Goal: Information Seeking & Learning: Compare options

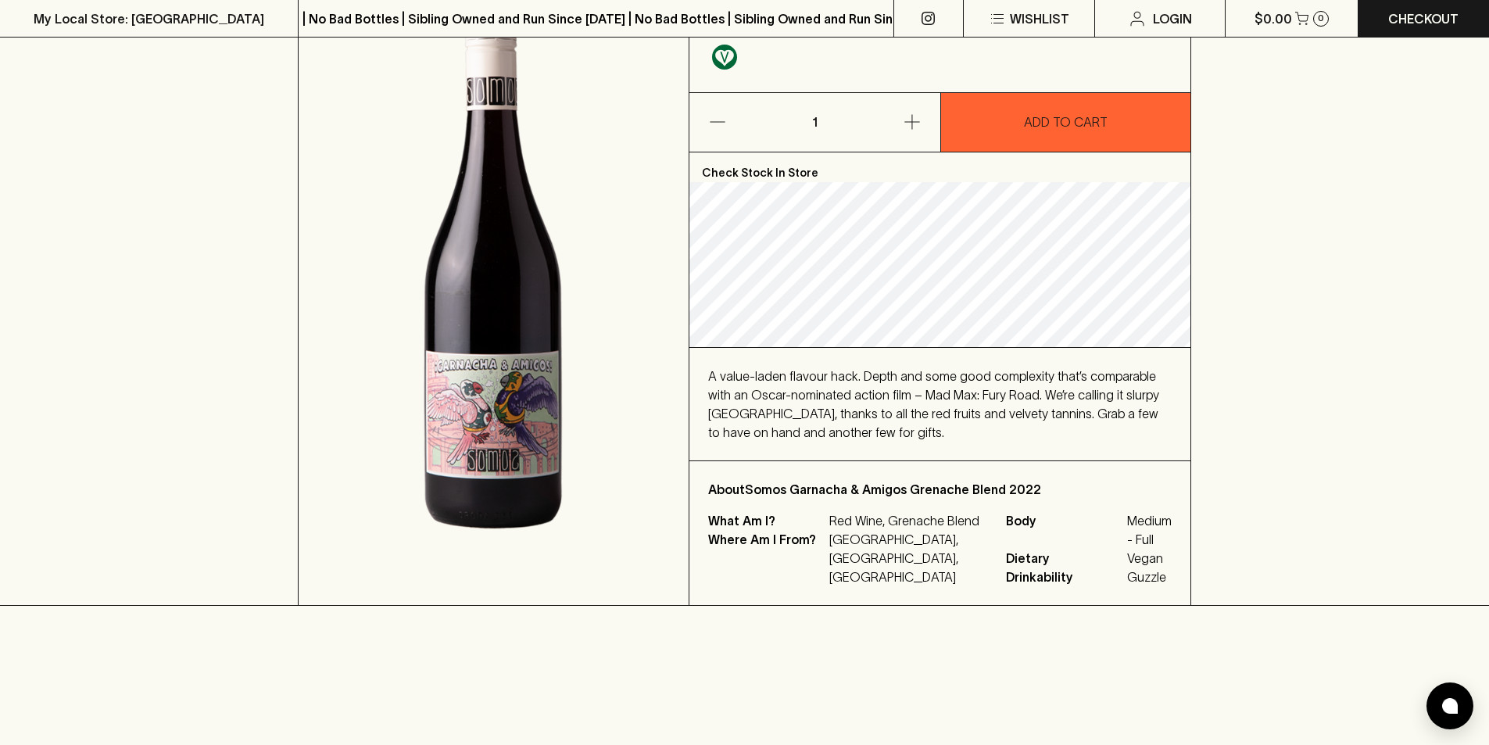
scroll to position [234, 0]
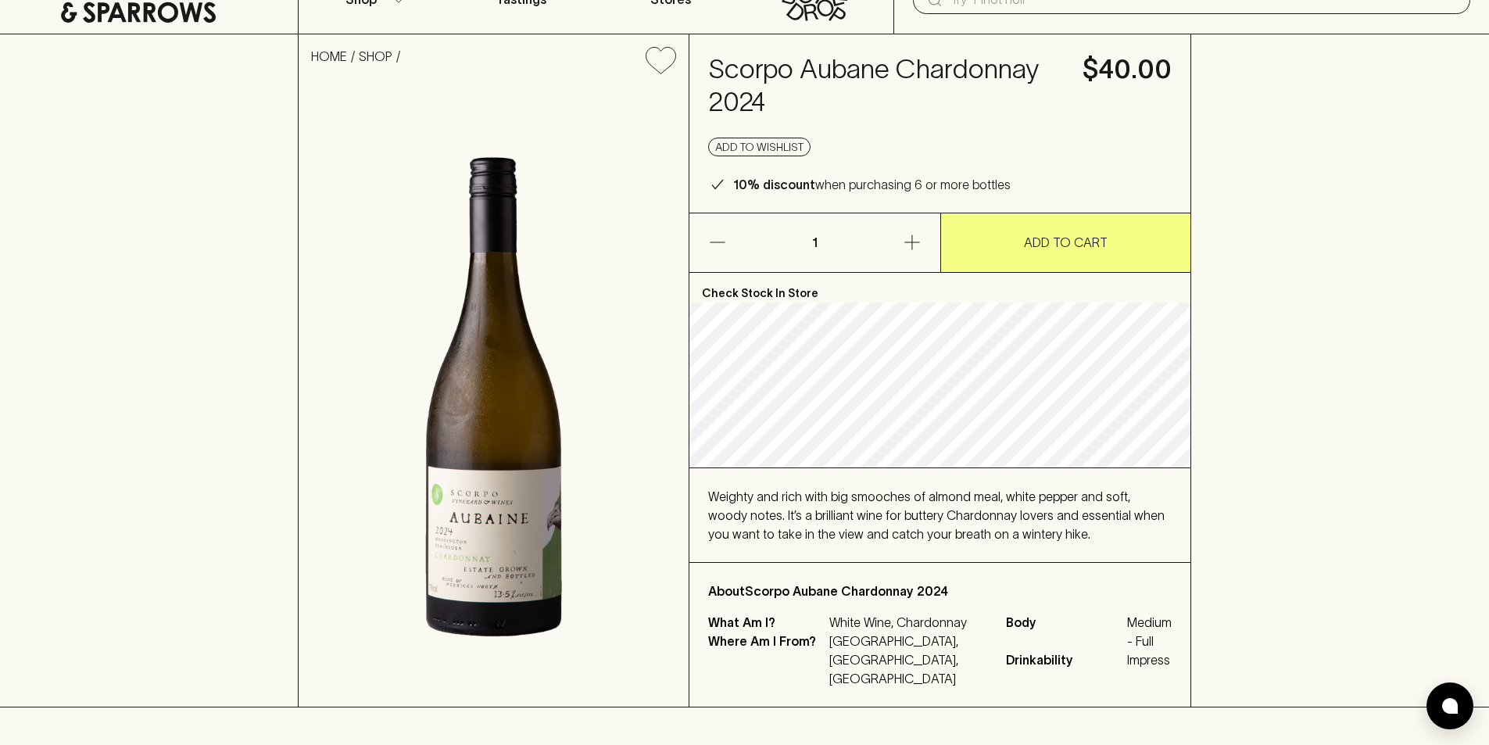
scroll to position [156, 0]
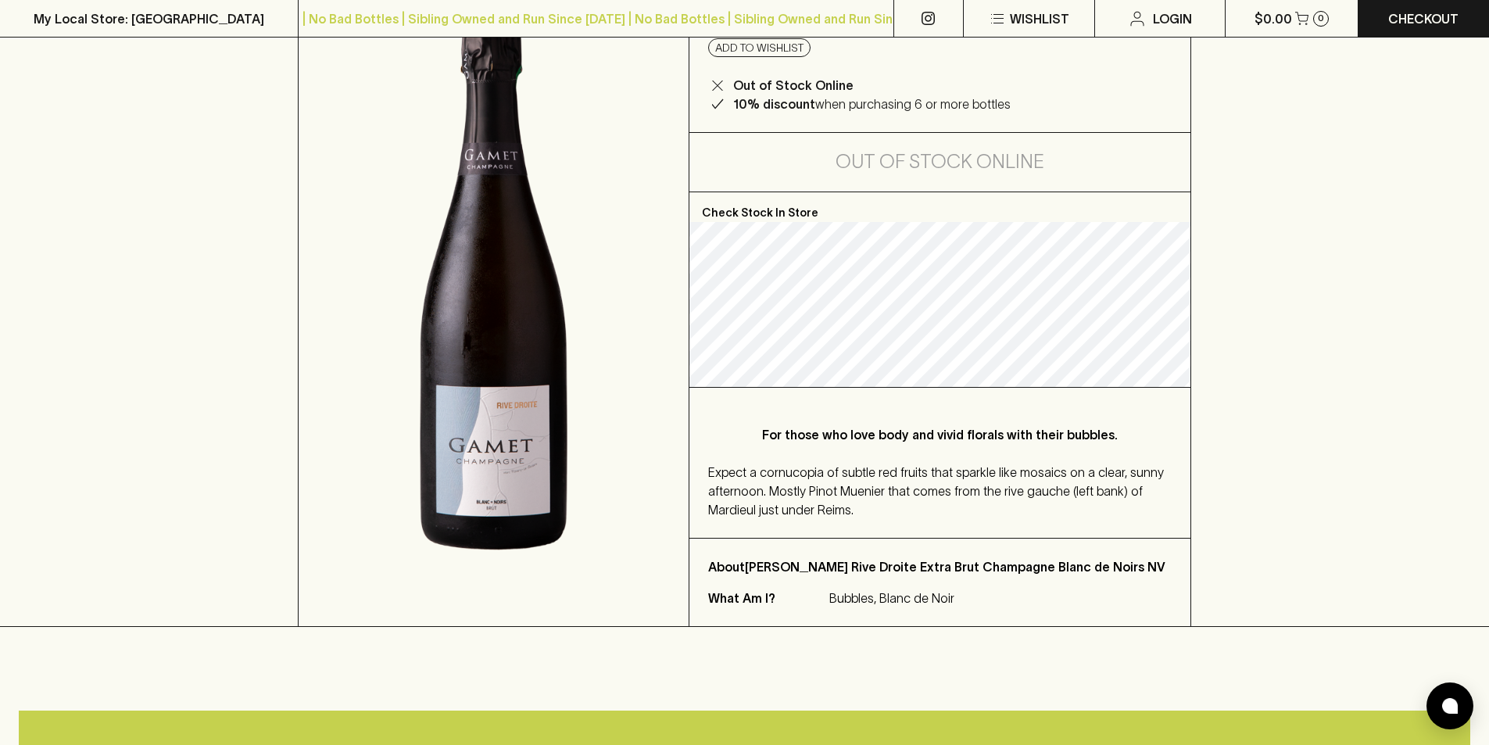
scroll to position [234, 0]
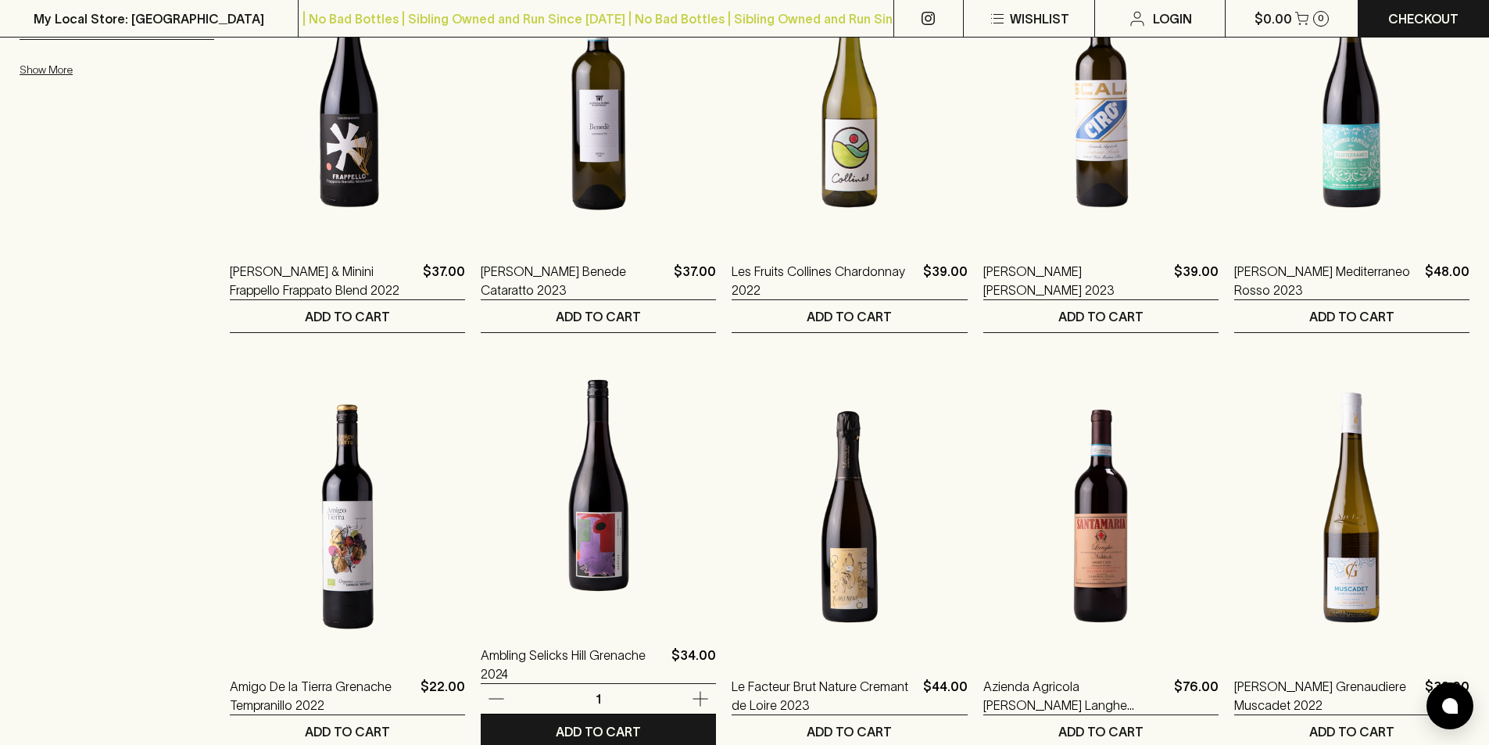
click at [588, 560] on img at bounding box center [598, 485] width 235 height 273
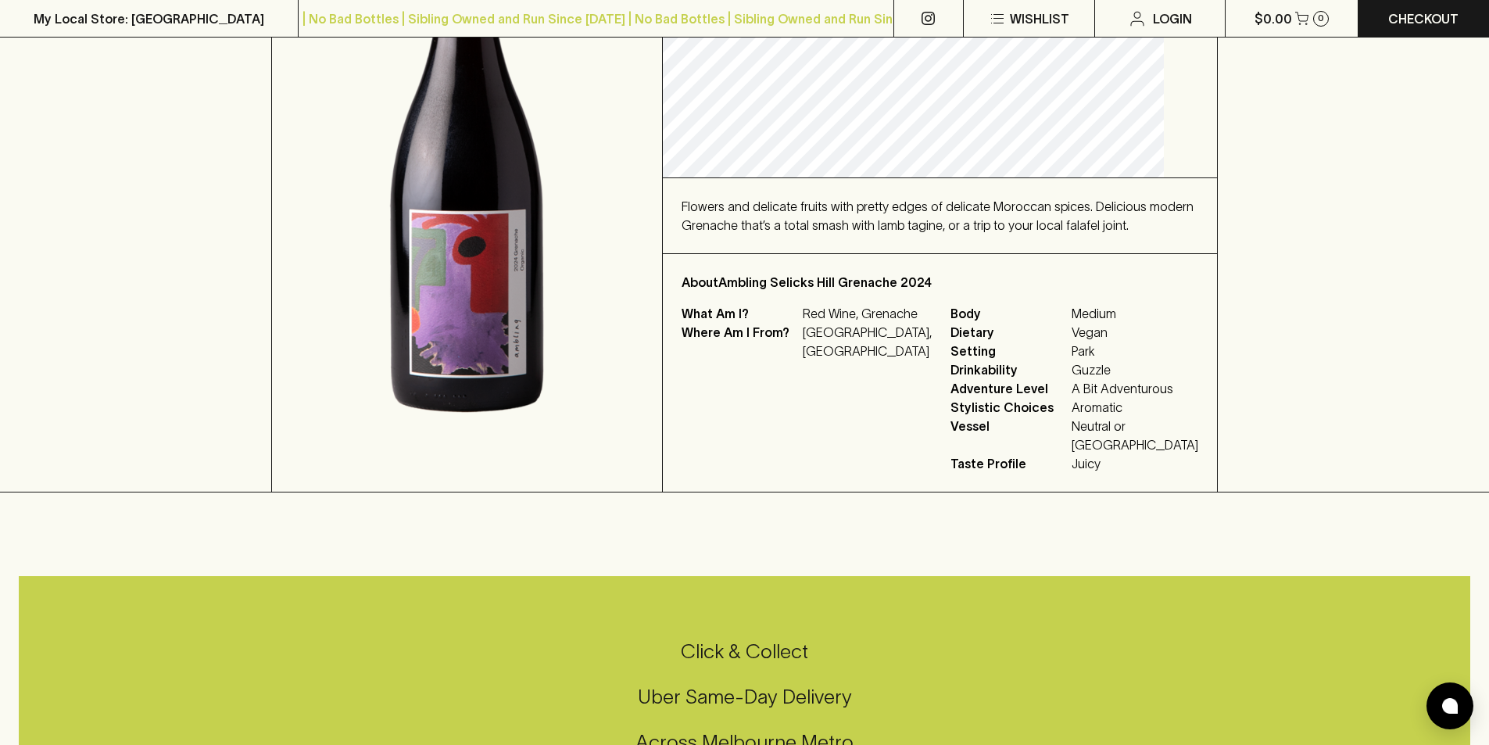
scroll to position [391, 0]
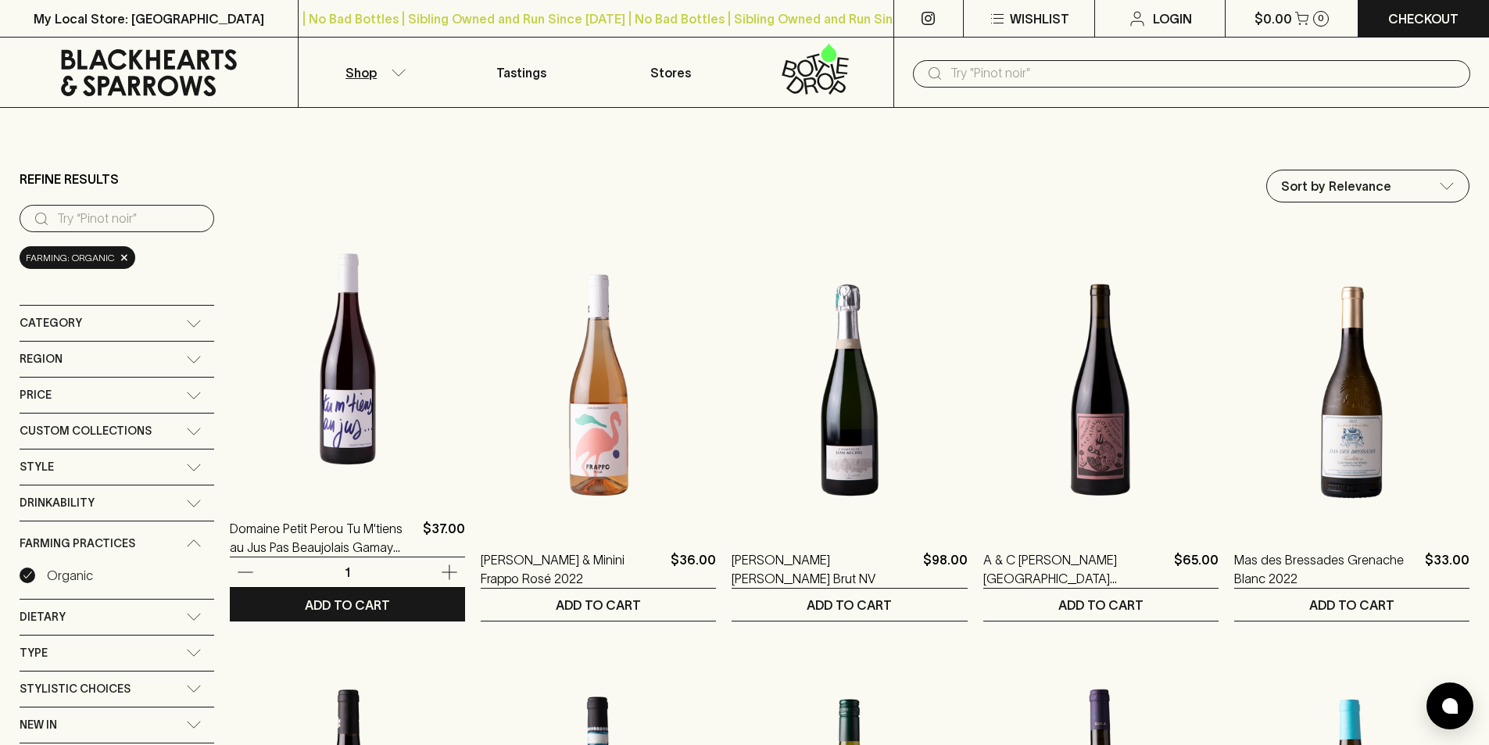
click at [317, 426] on img at bounding box center [347, 358] width 235 height 273
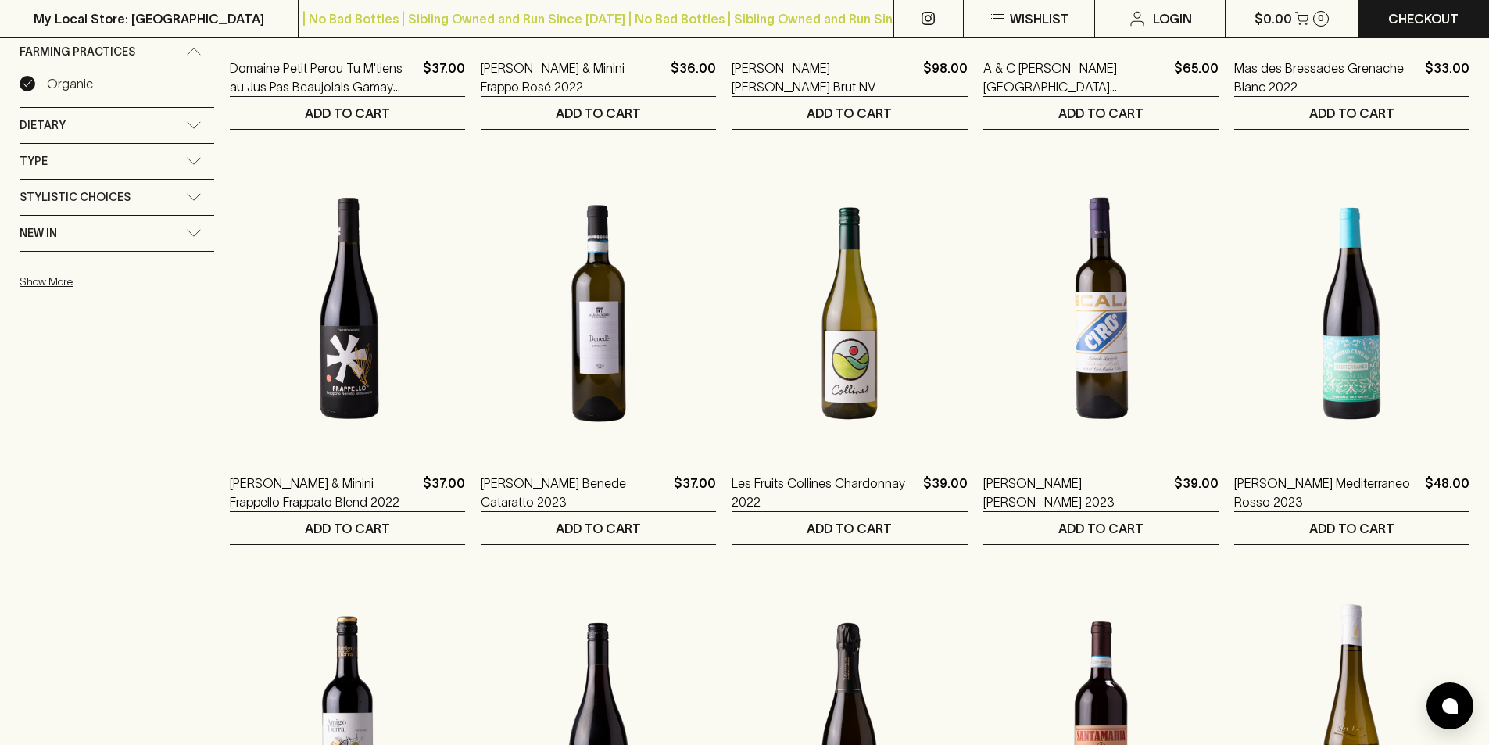
scroll to position [625, 0]
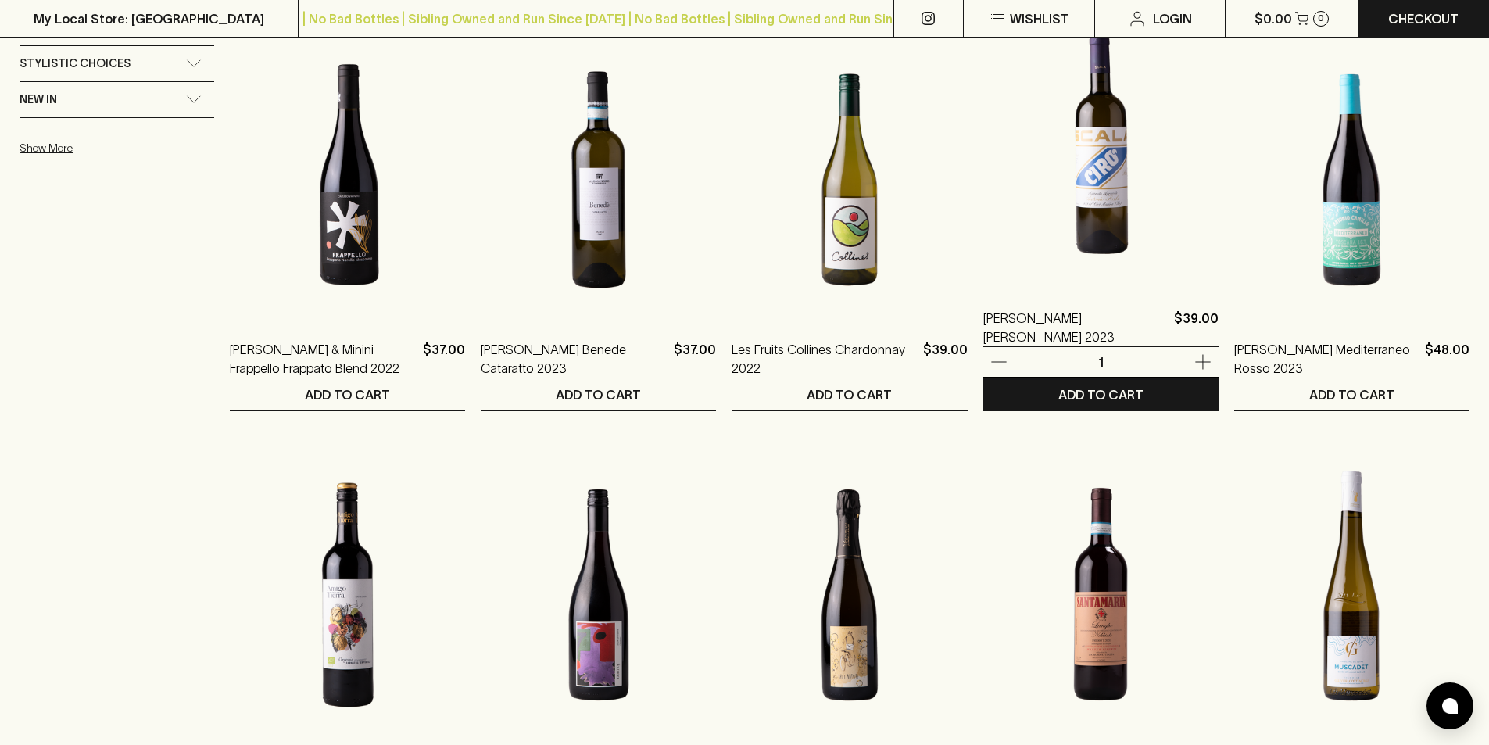
click at [1078, 171] on img at bounding box center [1100, 148] width 235 height 273
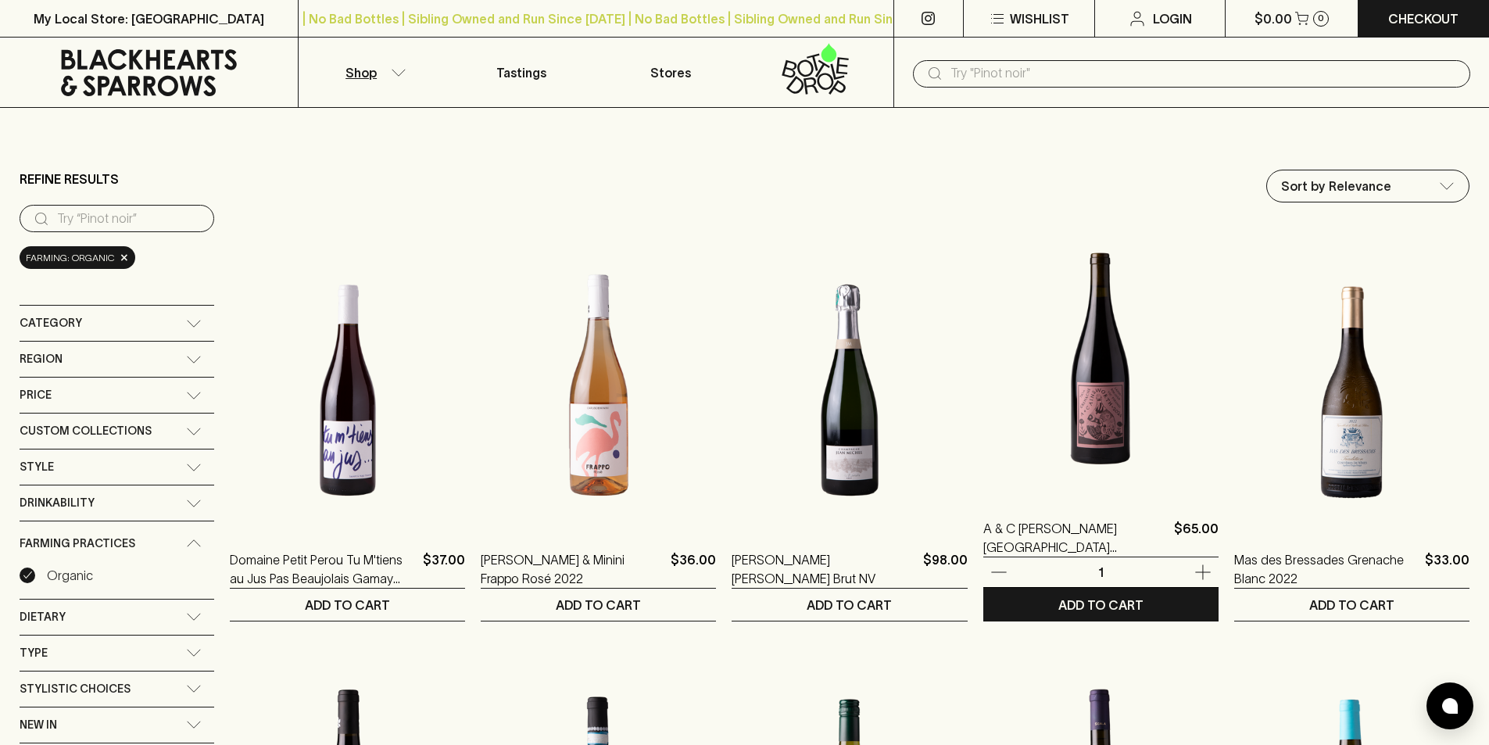
scroll to position [78, 0]
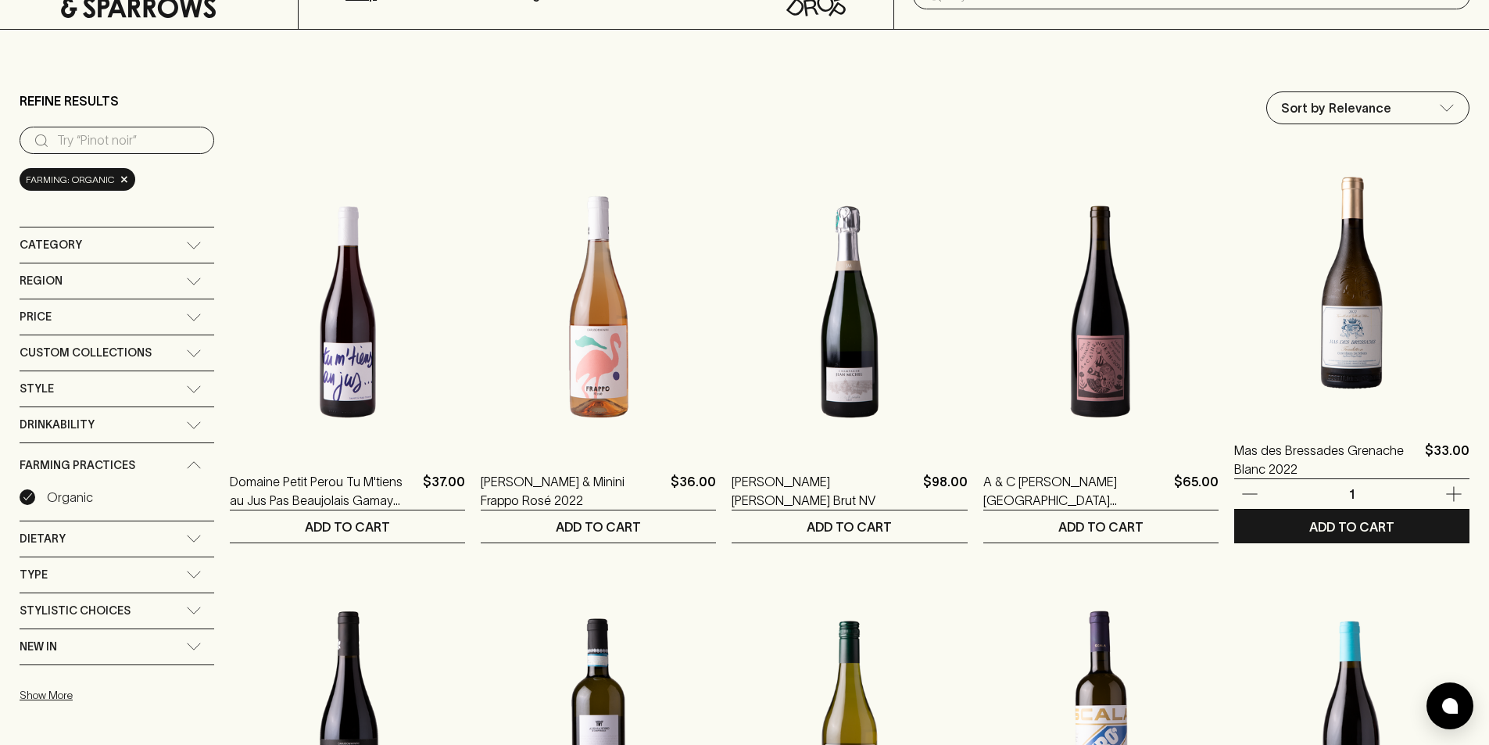
click at [1384, 372] on img at bounding box center [1351, 280] width 235 height 273
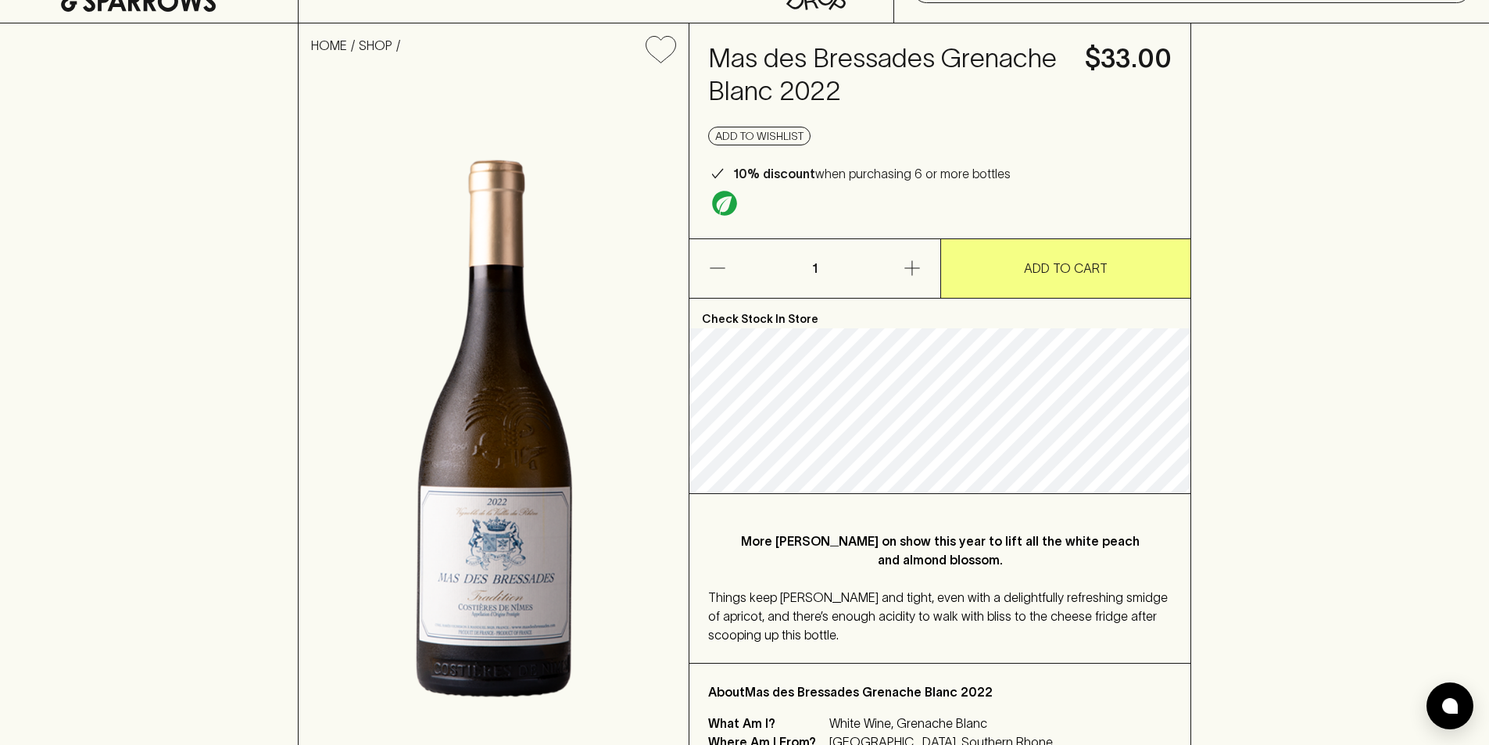
scroll to position [234, 0]
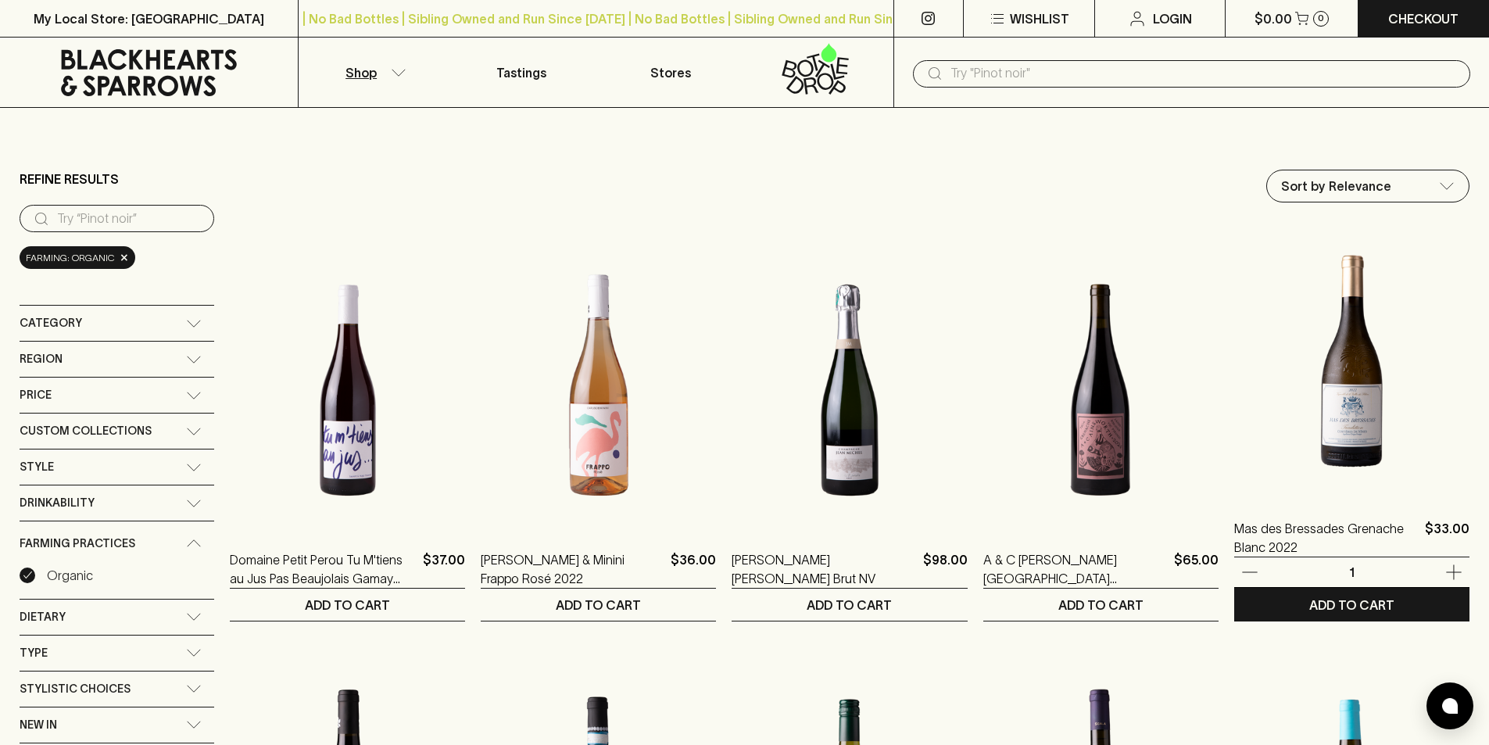
click at [1346, 466] on img at bounding box center [1351, 358] width 235 height 273
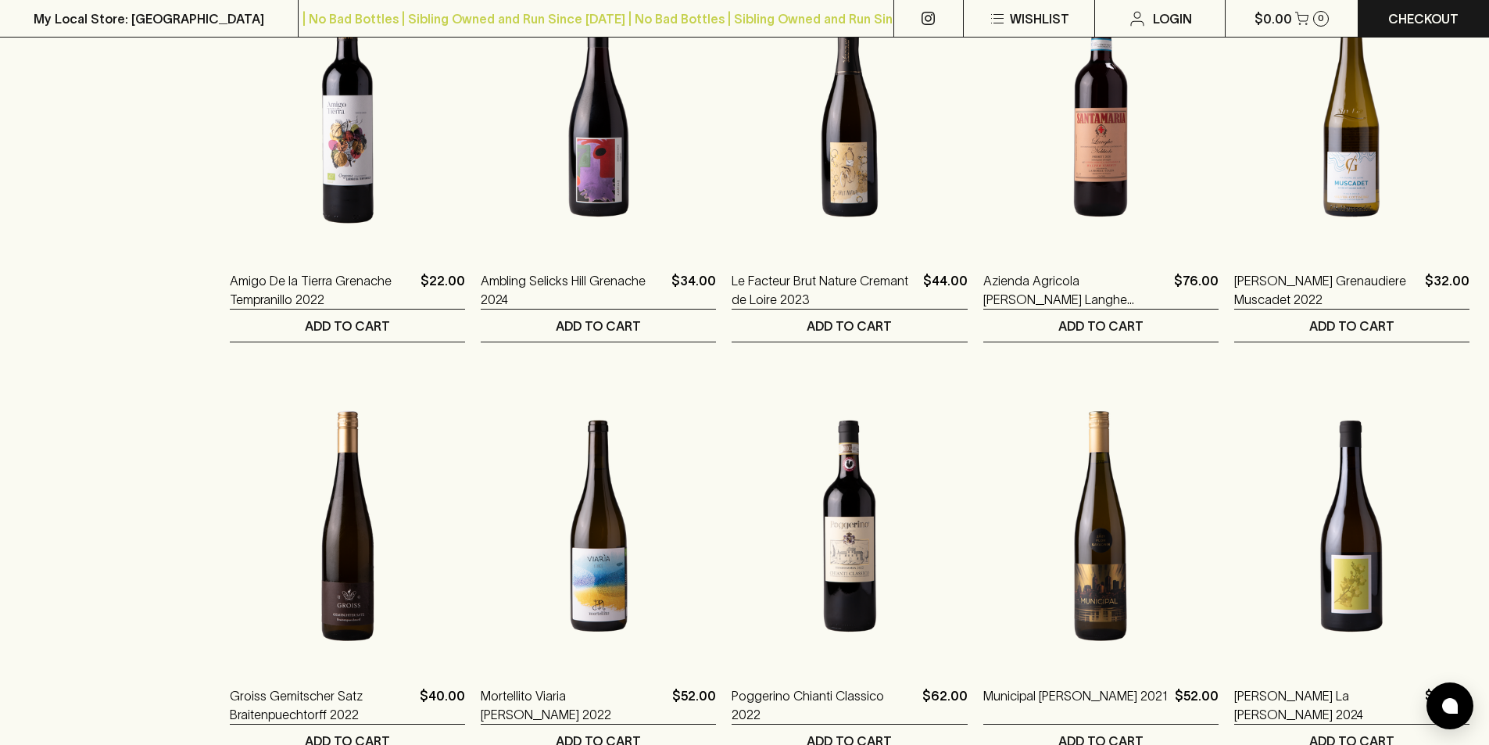
scroll to position [1328, 0]
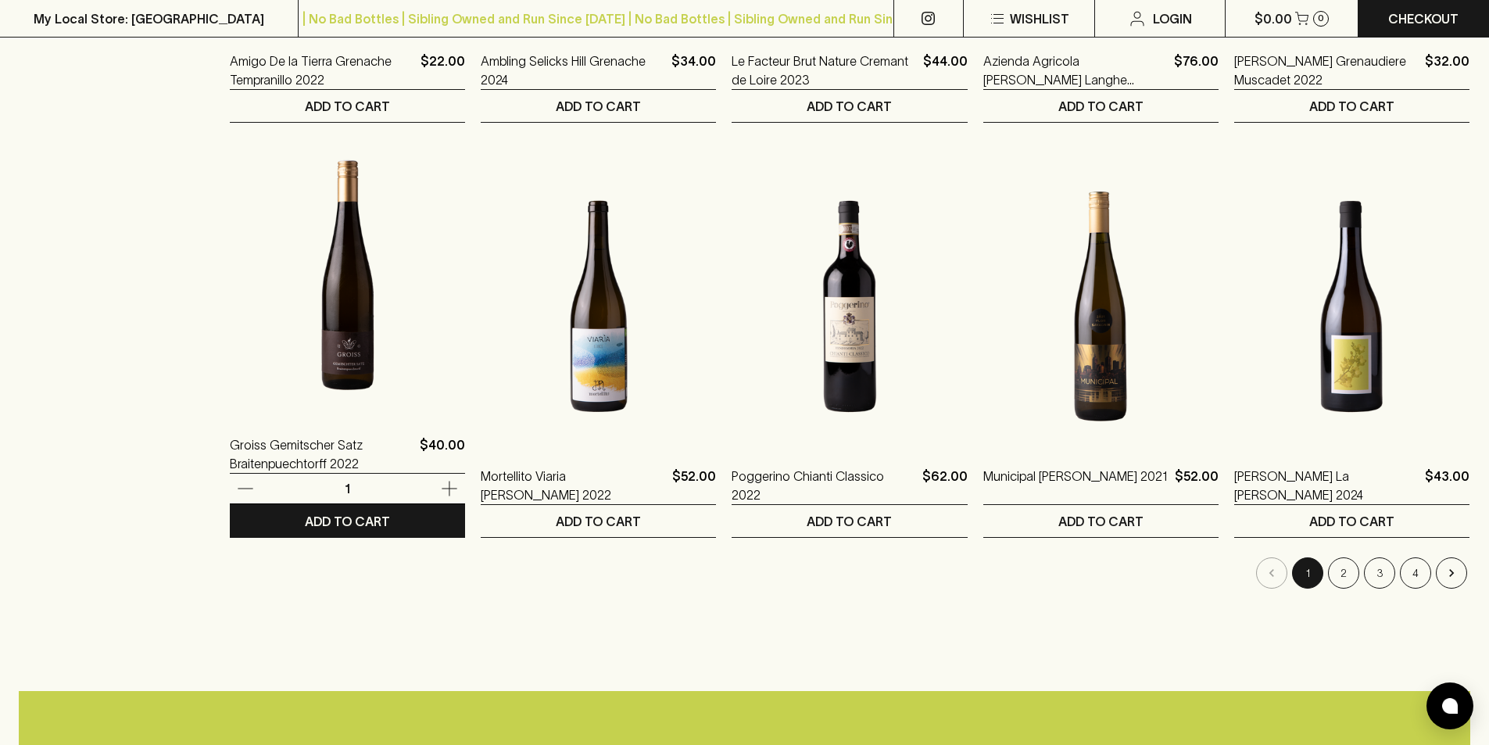
click at [348, 381] on img at bounding box center [347, 274] width 235 height 273
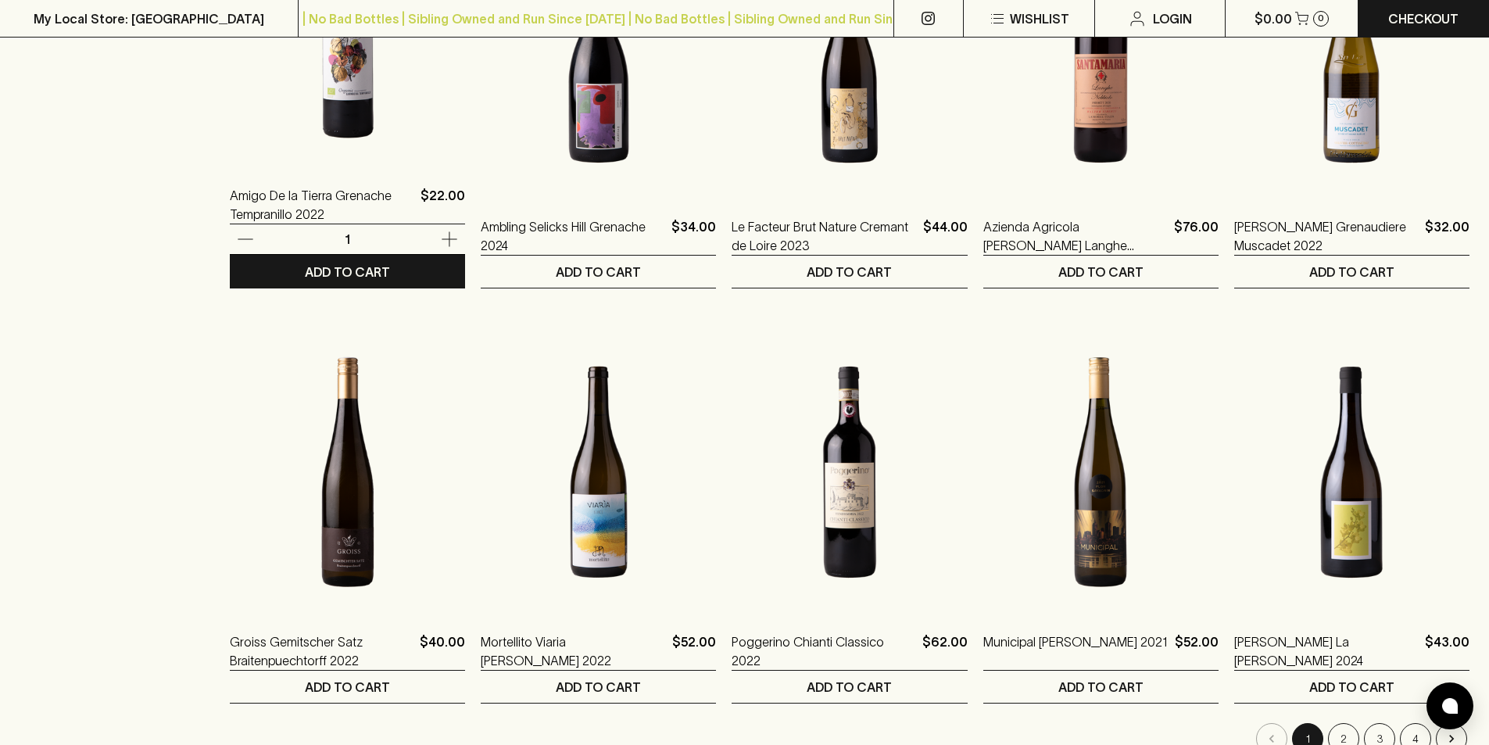
scroll to position [1328, 0]
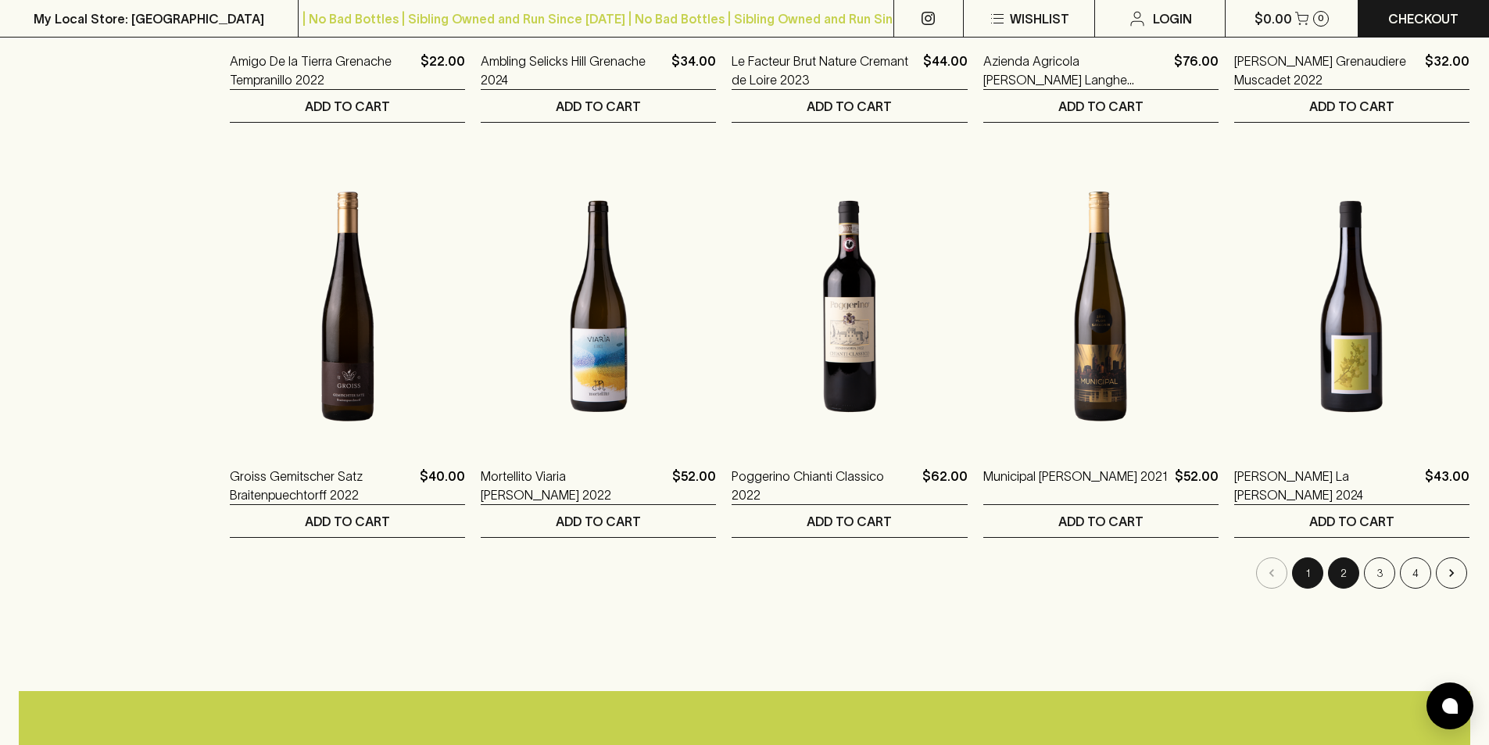
click at [1338, 569] on button "2" at bounding box center [1343, 572] width 31 height 31
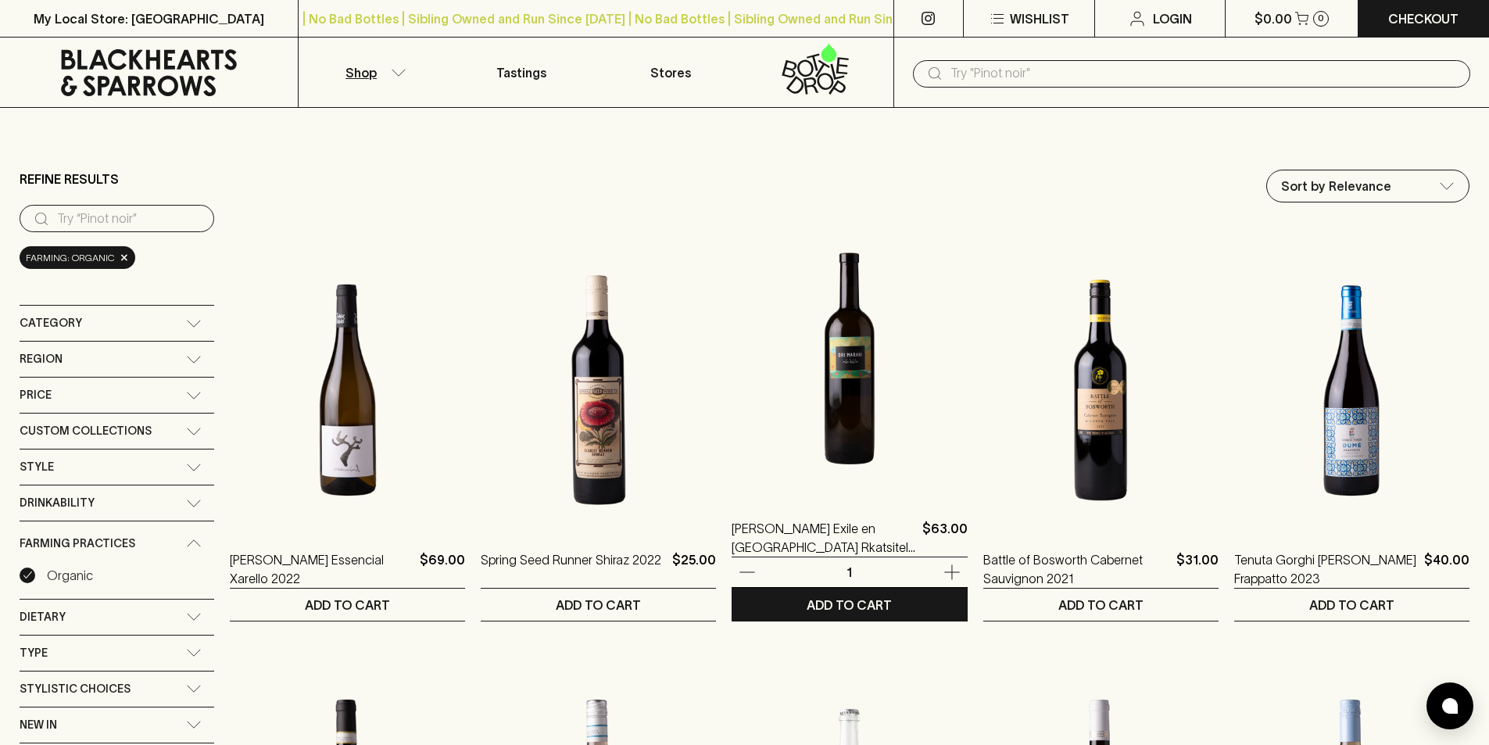
click at [858, 421] on img at bounding box center [848, 358] width 235 height 273
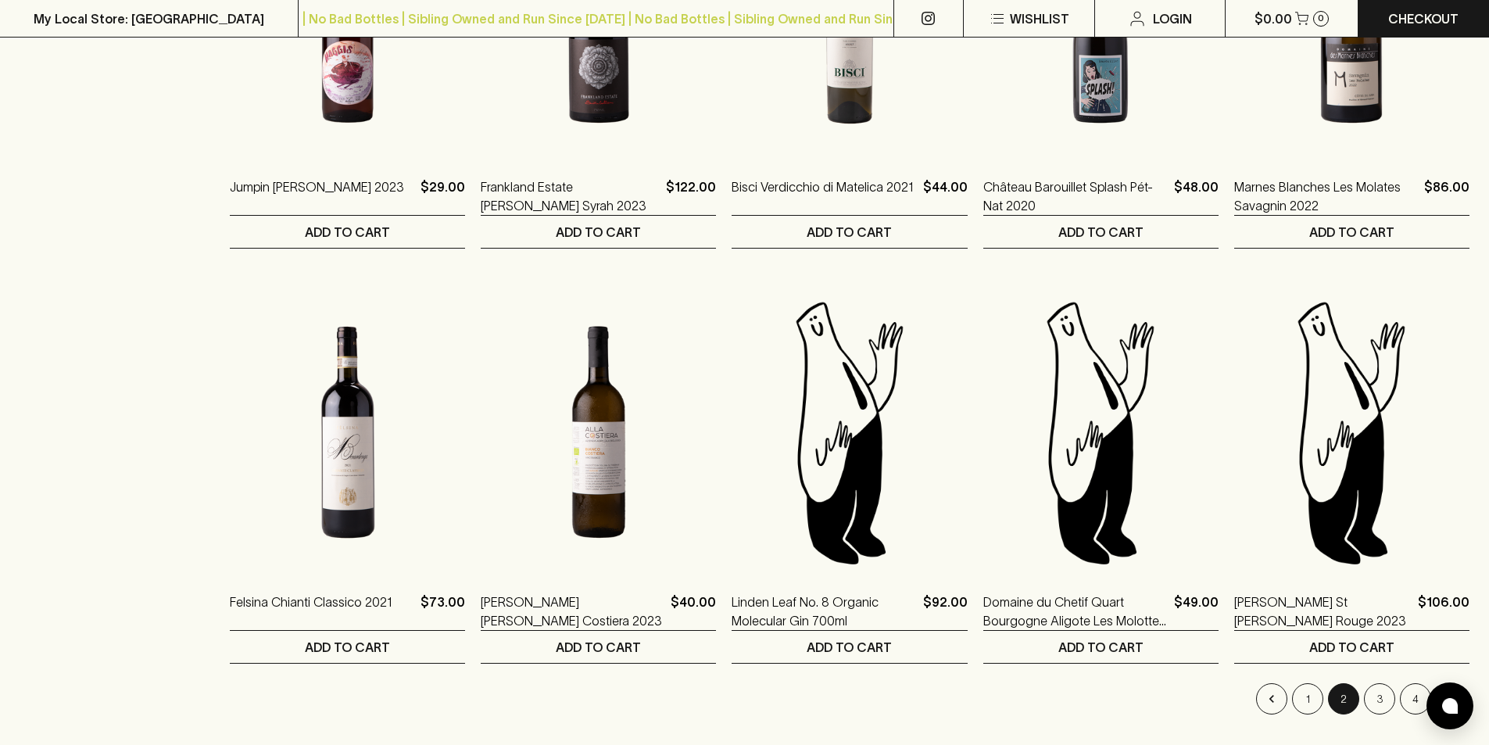
scroll to position [1328, 0]
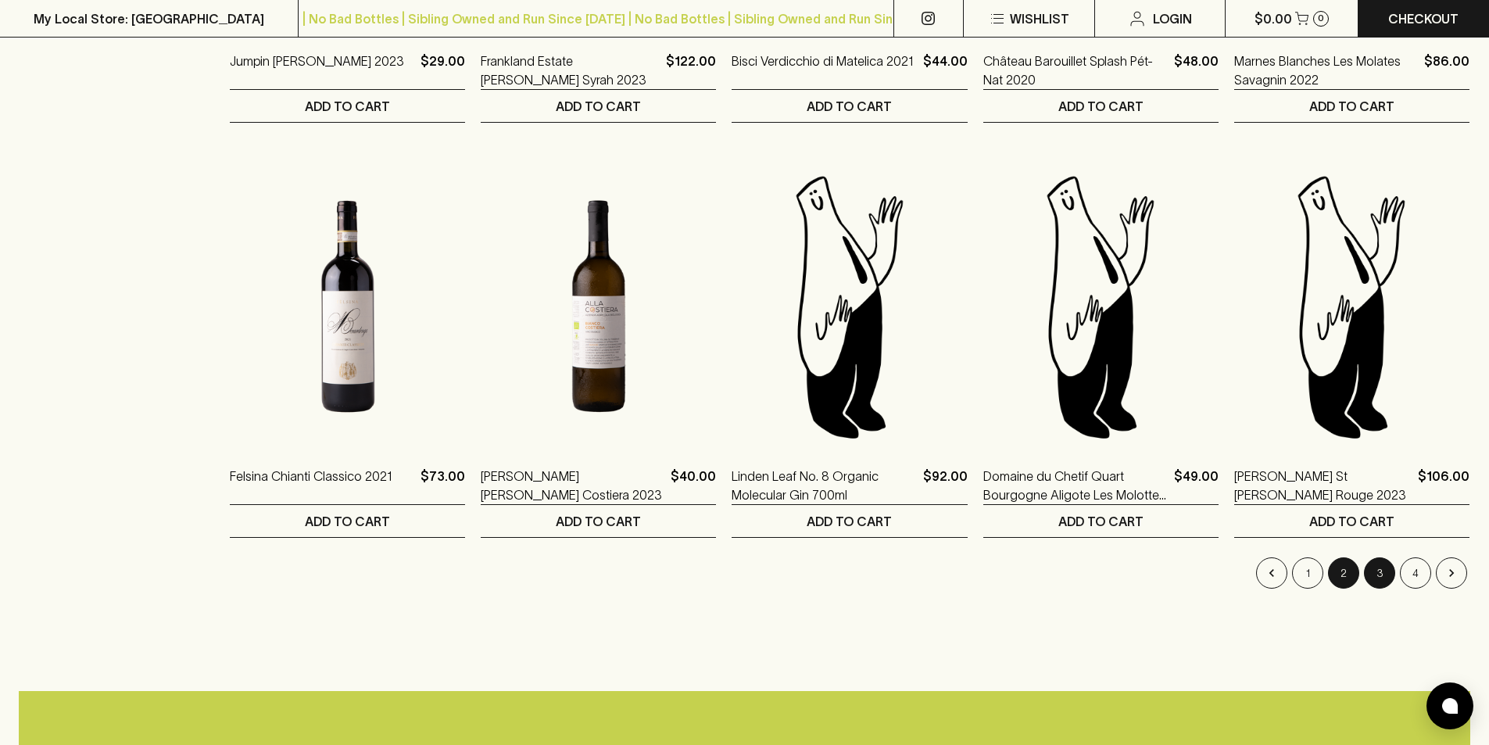
click at [1375, 578] on button "3" at bounding box center [1379, 572] width 31 height 31
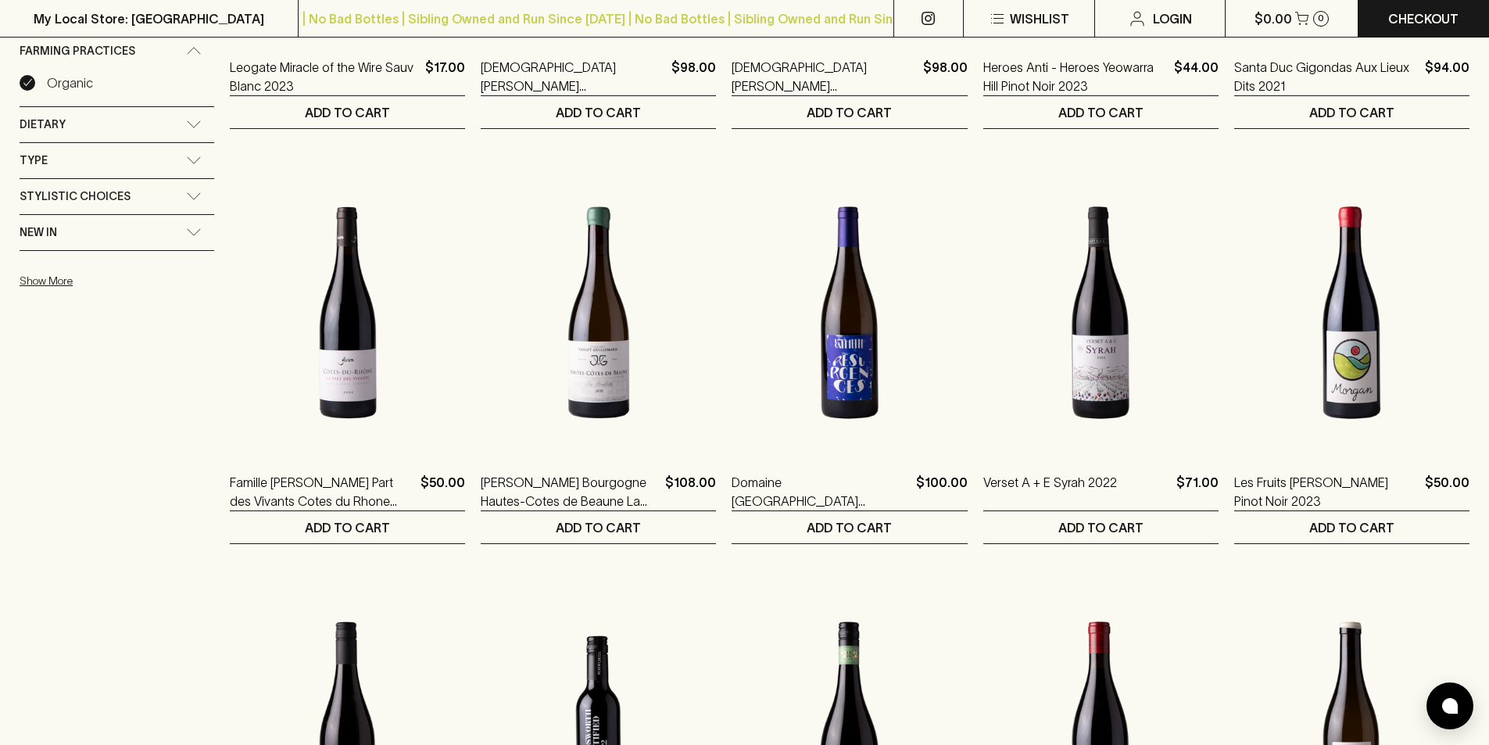
scroll to position [781, 0]
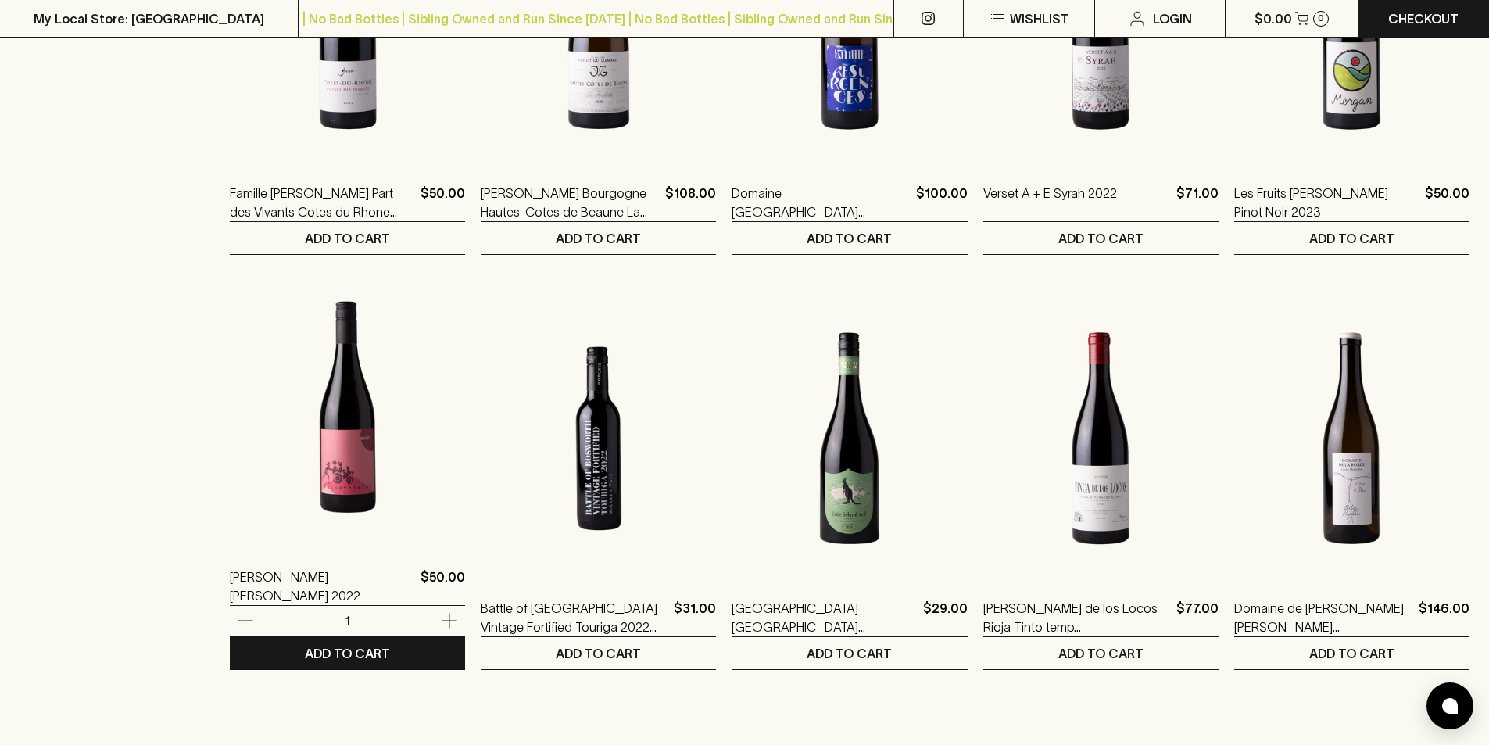
click at [352, 502] on img at bounding box center [347, 406] width 235 height 273
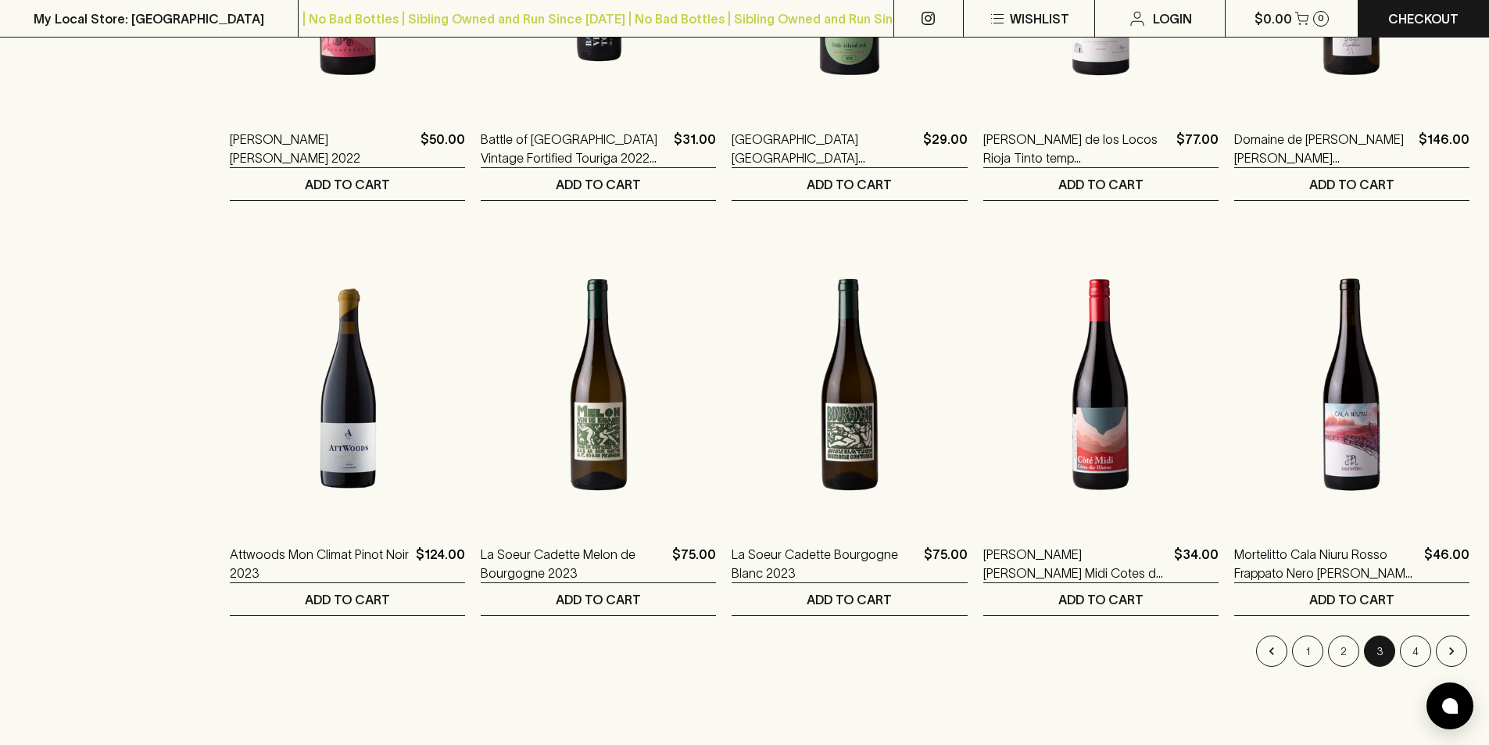
scroll to position [1719, 0]
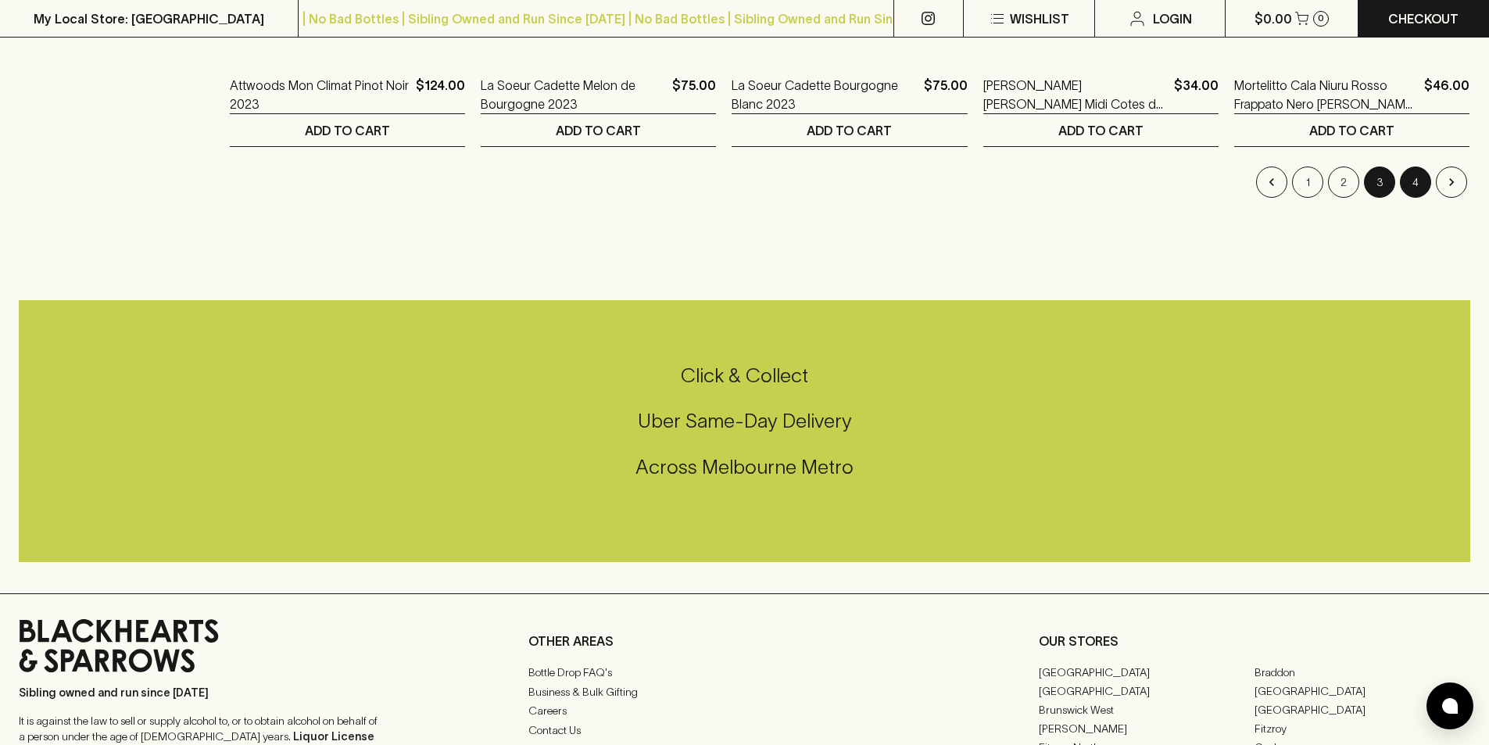
click at [1413, 182] on button "4" at bounding box center [1415, 181] width 31 height 31
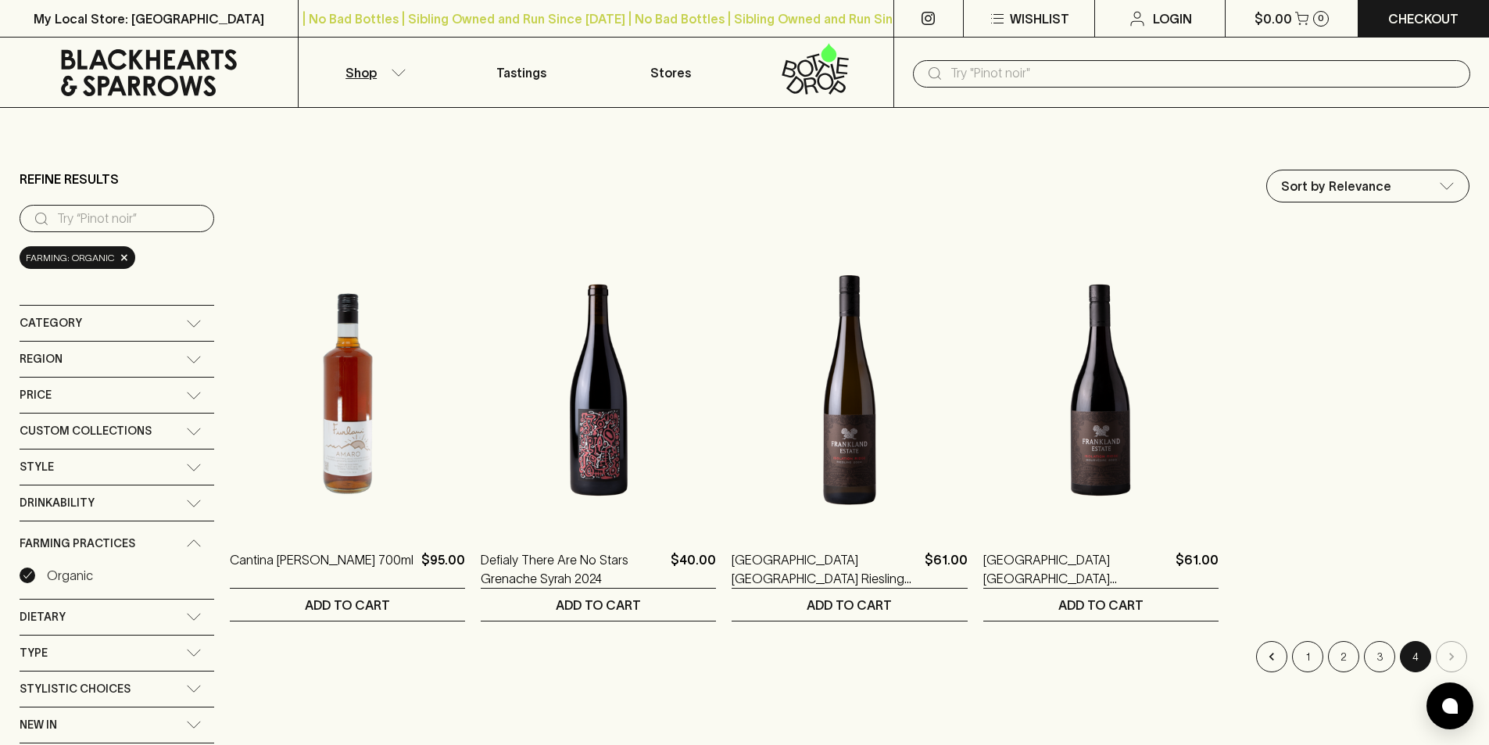
click at [1009, 71] on input "text" at bounding box center [1203, 73] width 507 height 25
type input "osicka"
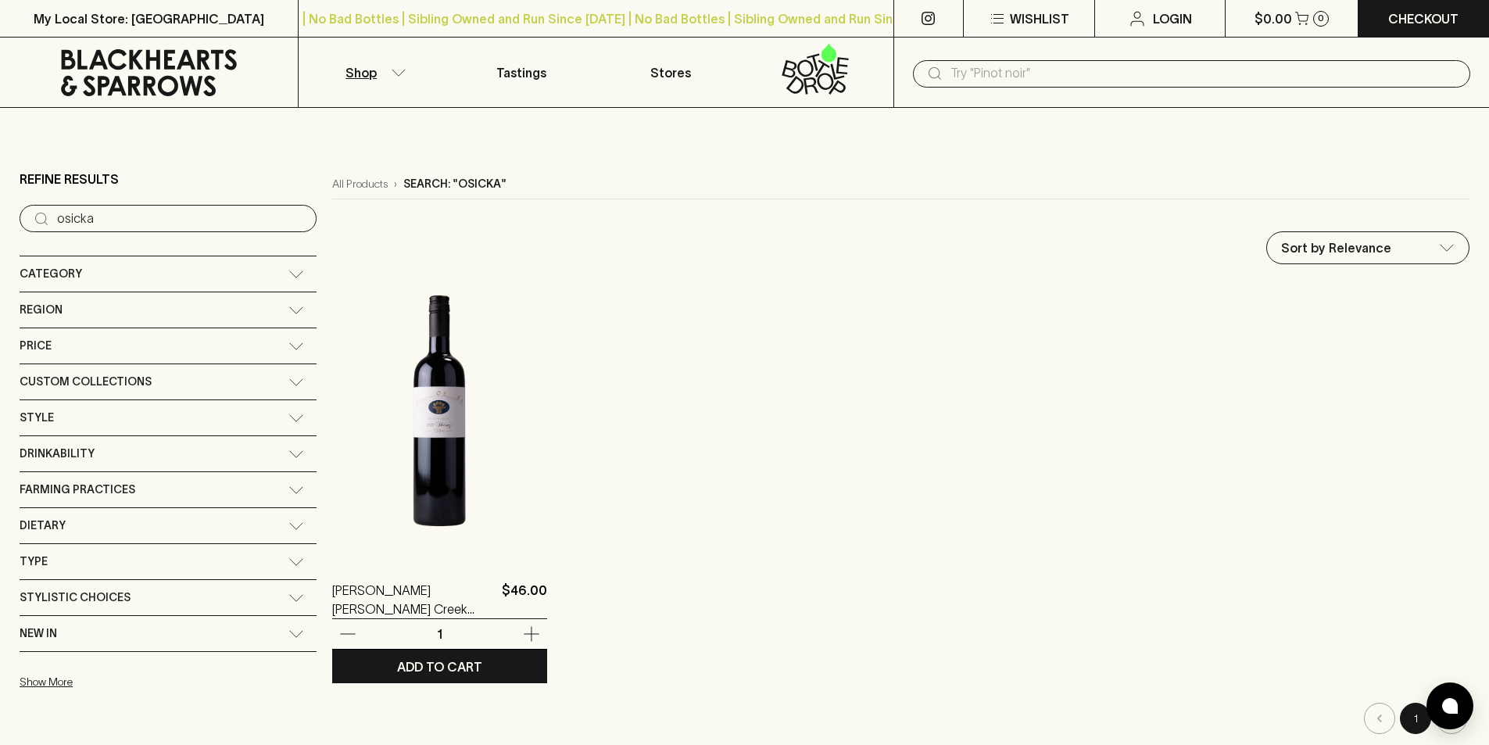
click at [386, 481] on img at bounding box center [439, 420] width 215 height 273
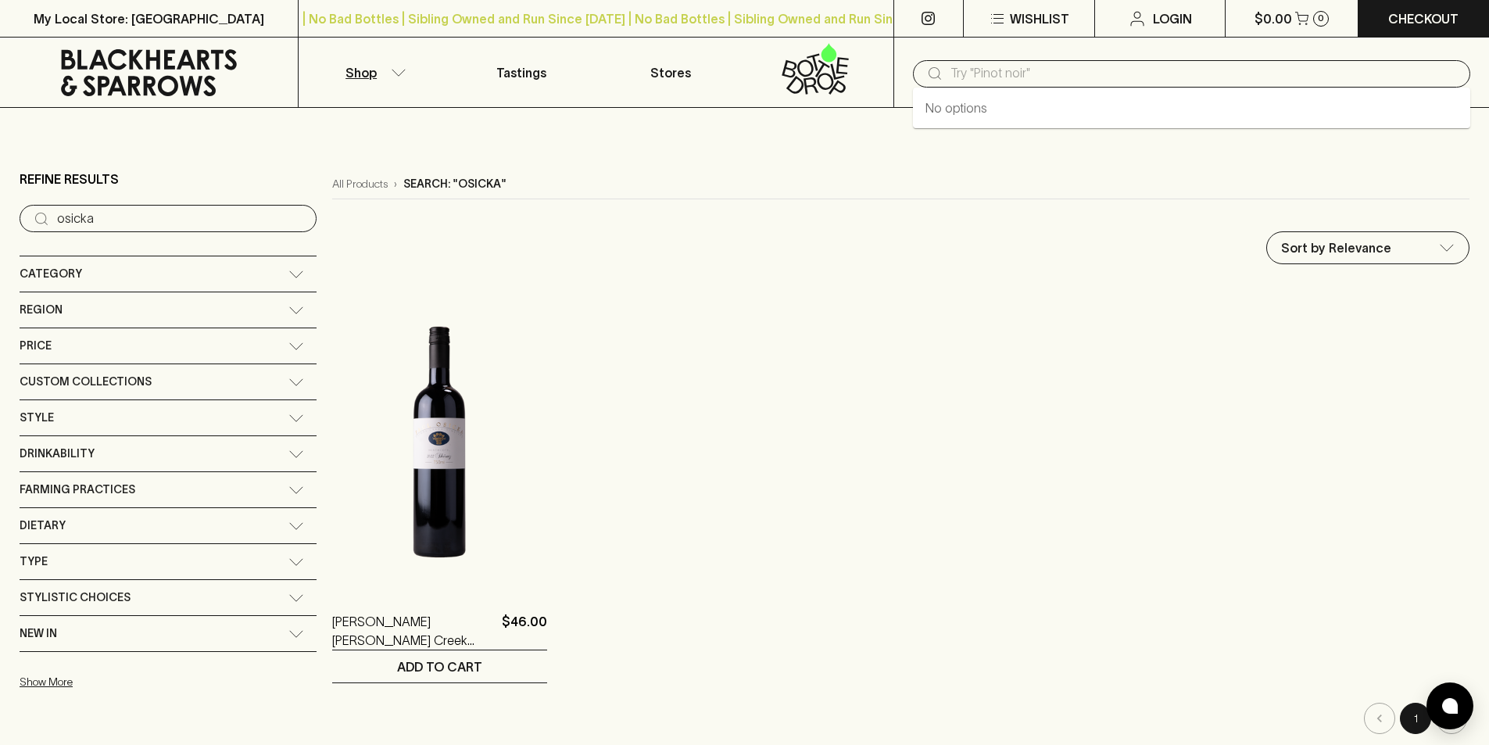
click at [1090, 83] on input "text" at bounding box center [1203, 73] width 507 height 25
type input "osicka cabernet"
drag, startPoint x: 1064, startPoint y: 78, endPoint x: 941, endPoint y: 74, distance: 122.7
click at [941, 74] on div "​ osicka cabernet" at bounding box center [1191, 73] width 557 height 27
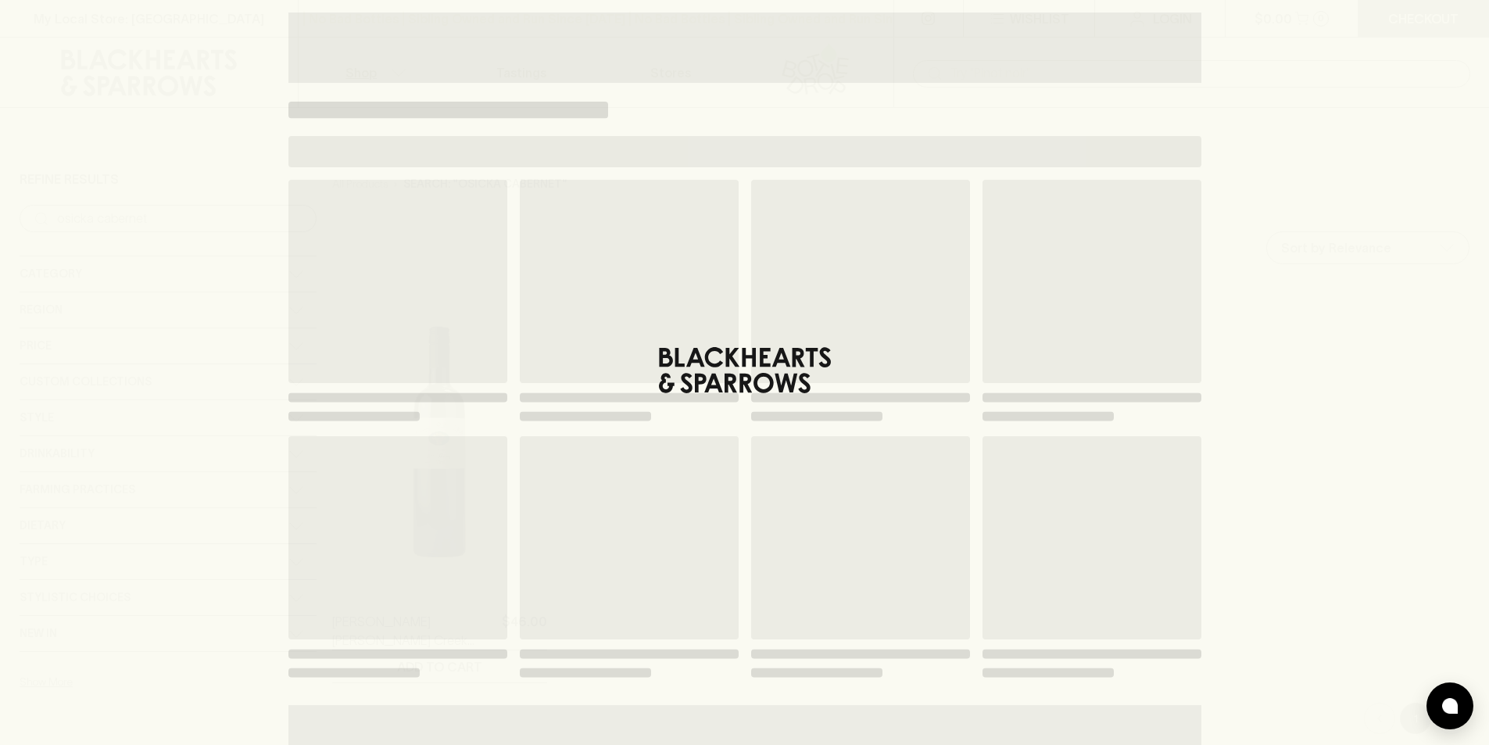
type input "osicka"
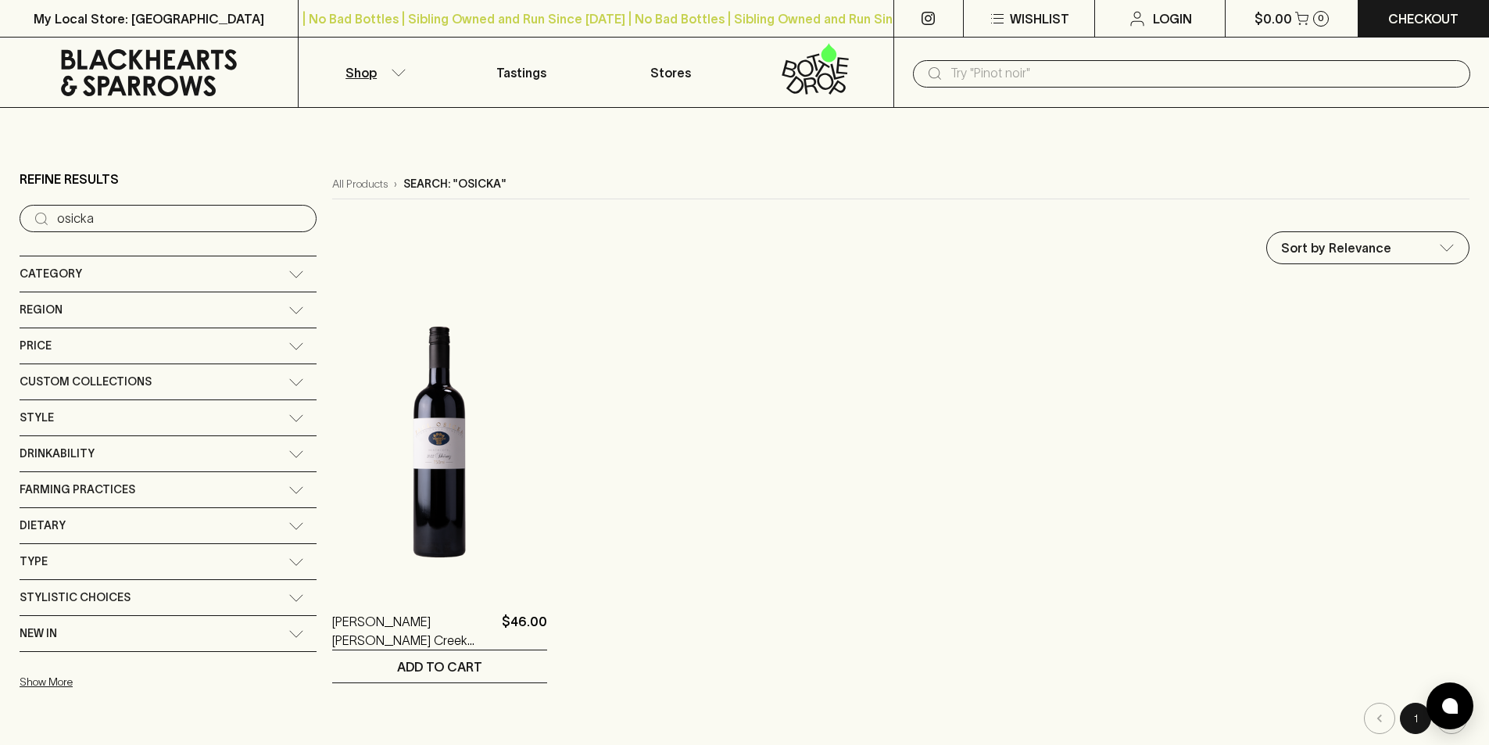
click at [1242, 75] on input "text" at bounding box center [1203, 73] width 507 height 25
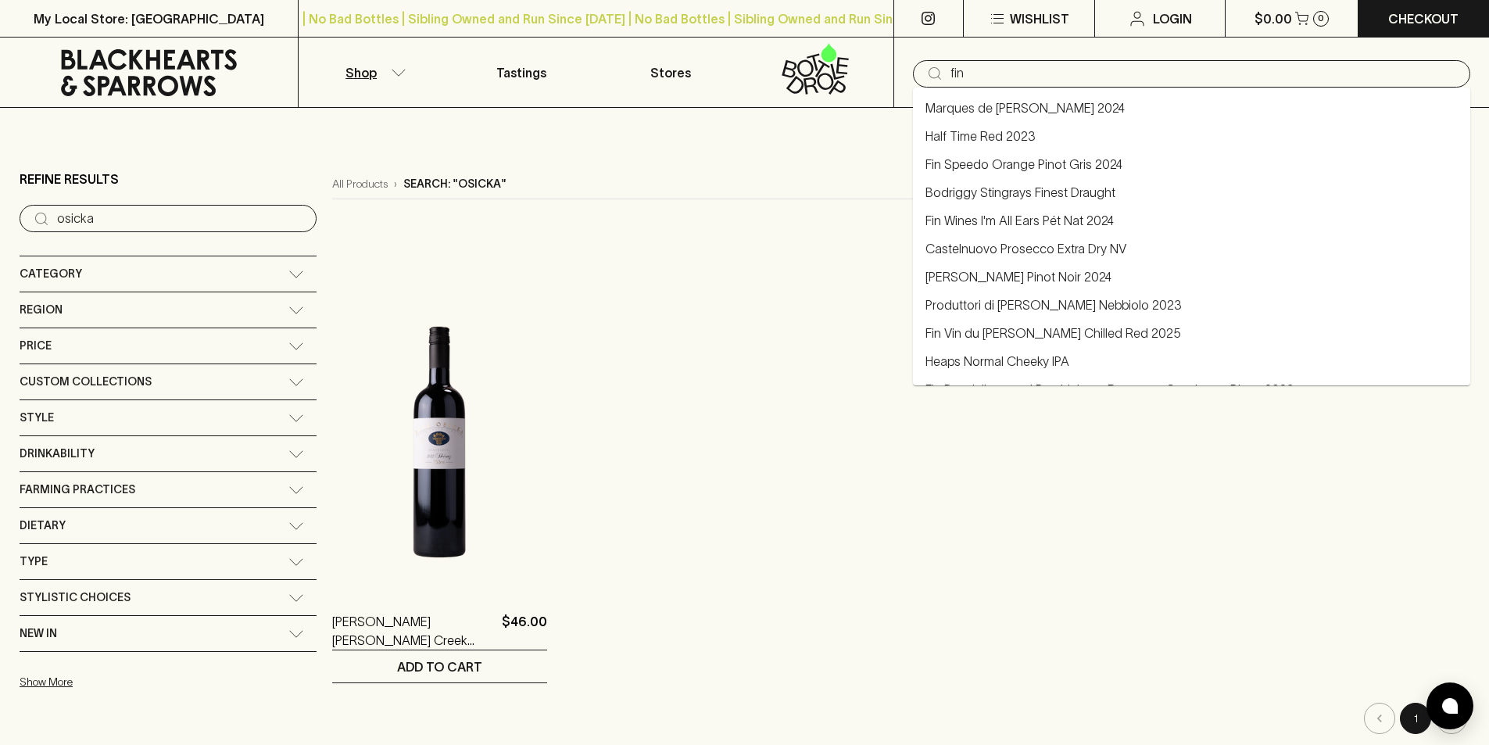
type input "fin"
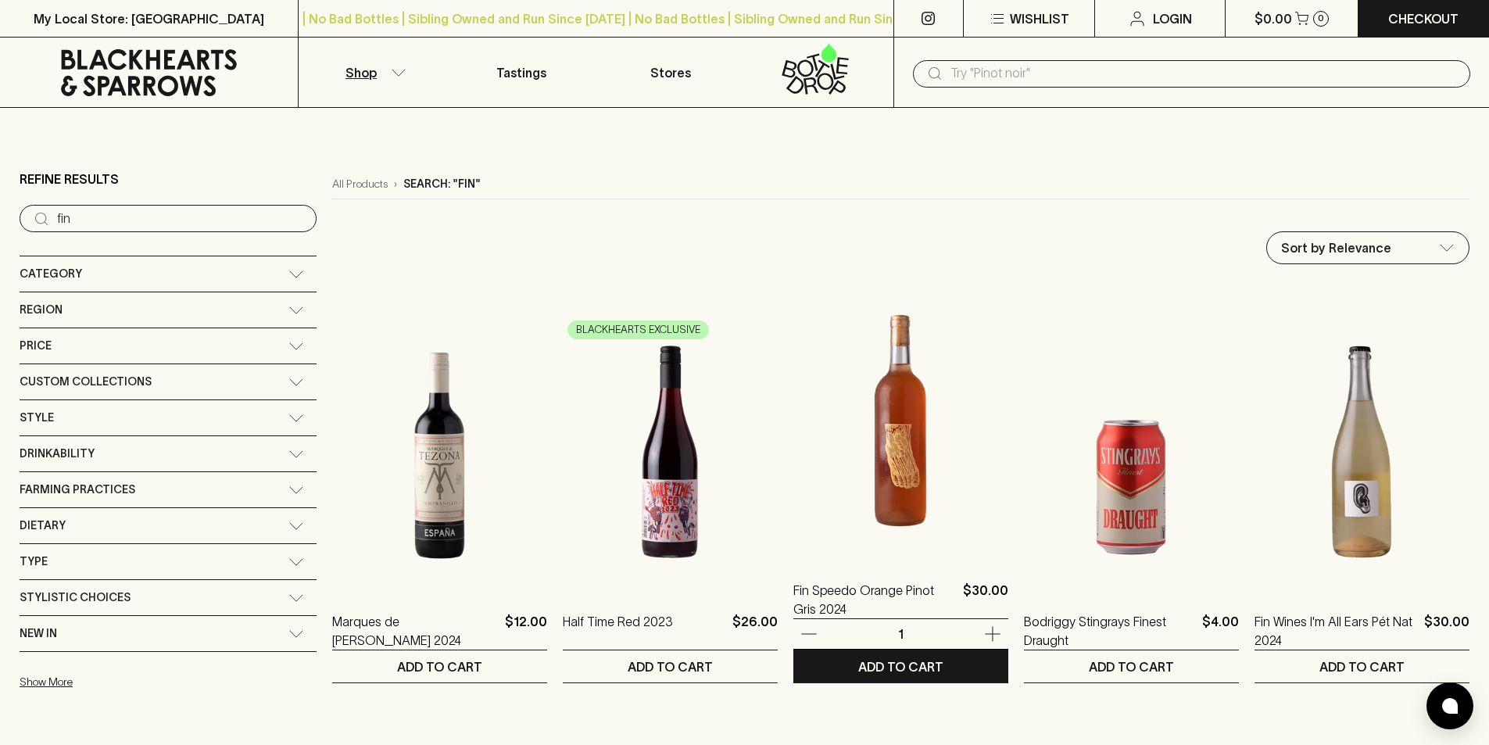
click at [884, 545] on img at bounding box center [900, 420] width 215 height 273
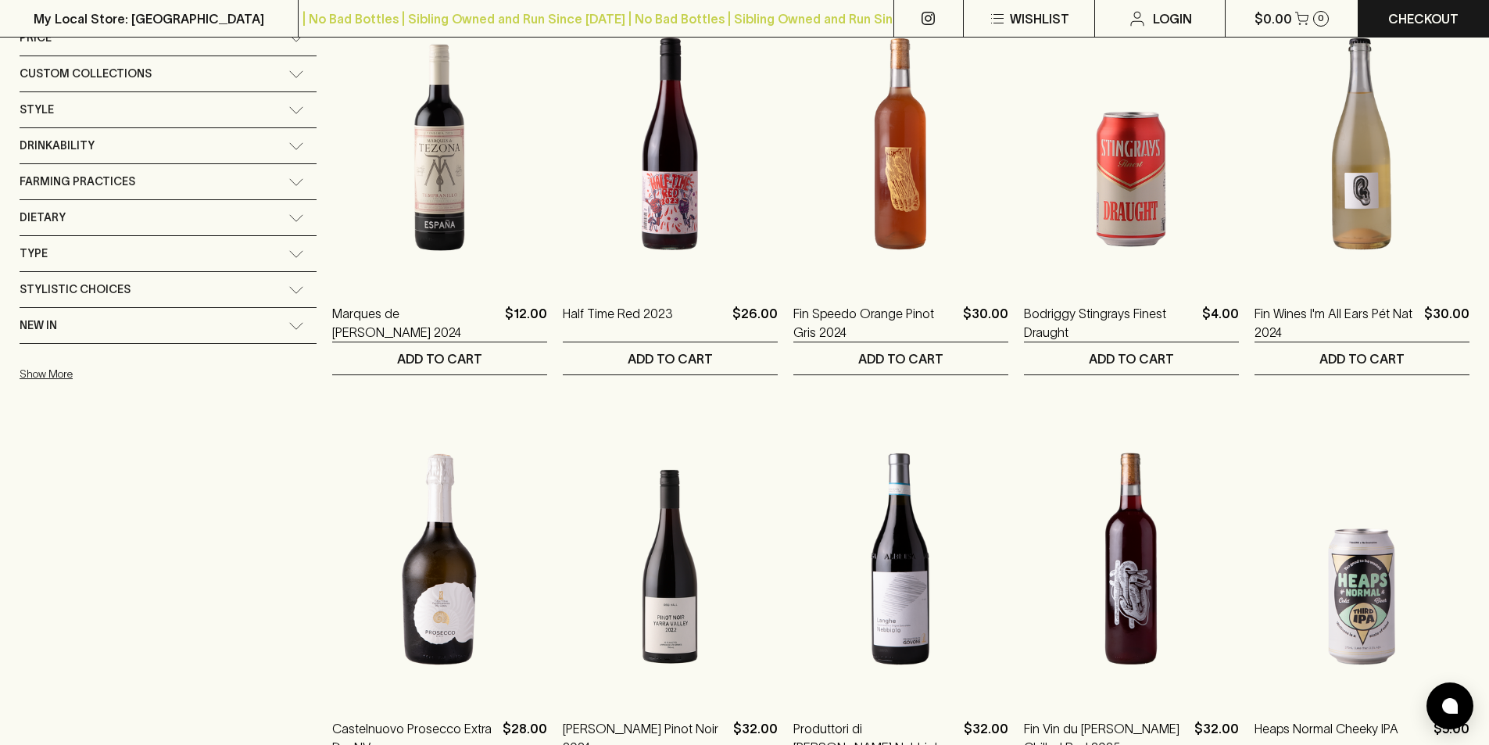
scroll to position [469, 0]
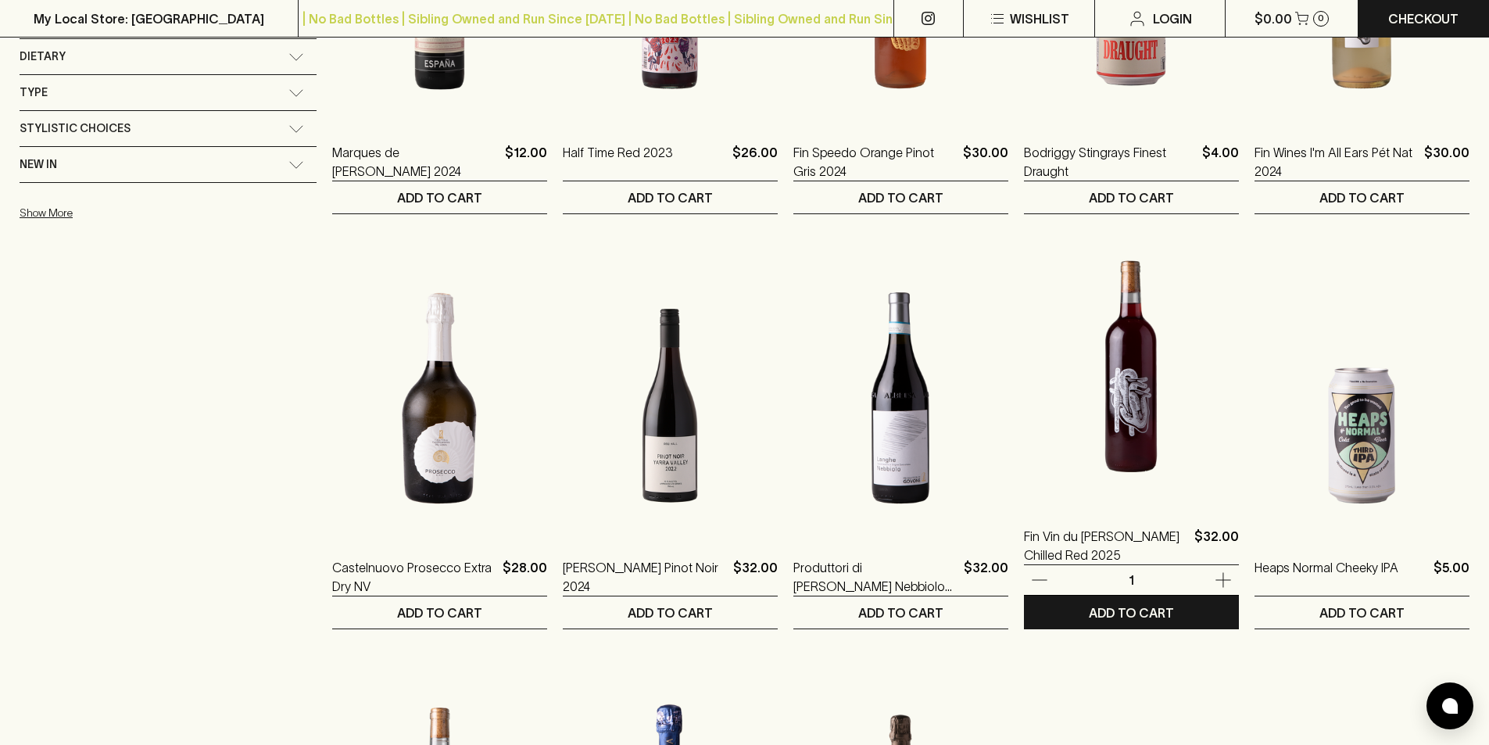
click at [1110, 465] on img at bounding box center [1131, 366] width 215 height 273
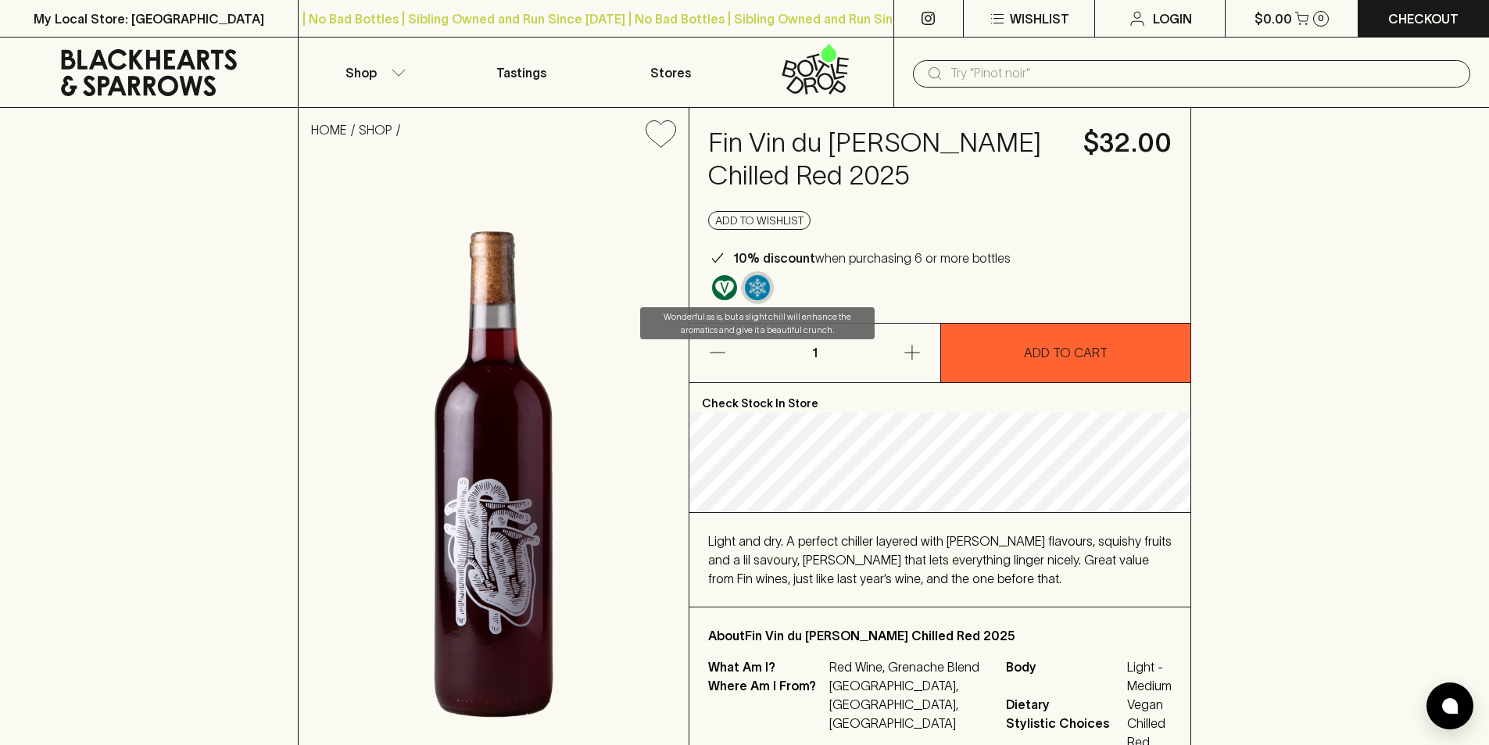
click at [753, 283] on img "Wonderful as is, but a slight chill will enhance the aromatics and give it a be…" at bounding box center [757, 287] width 25 height 25
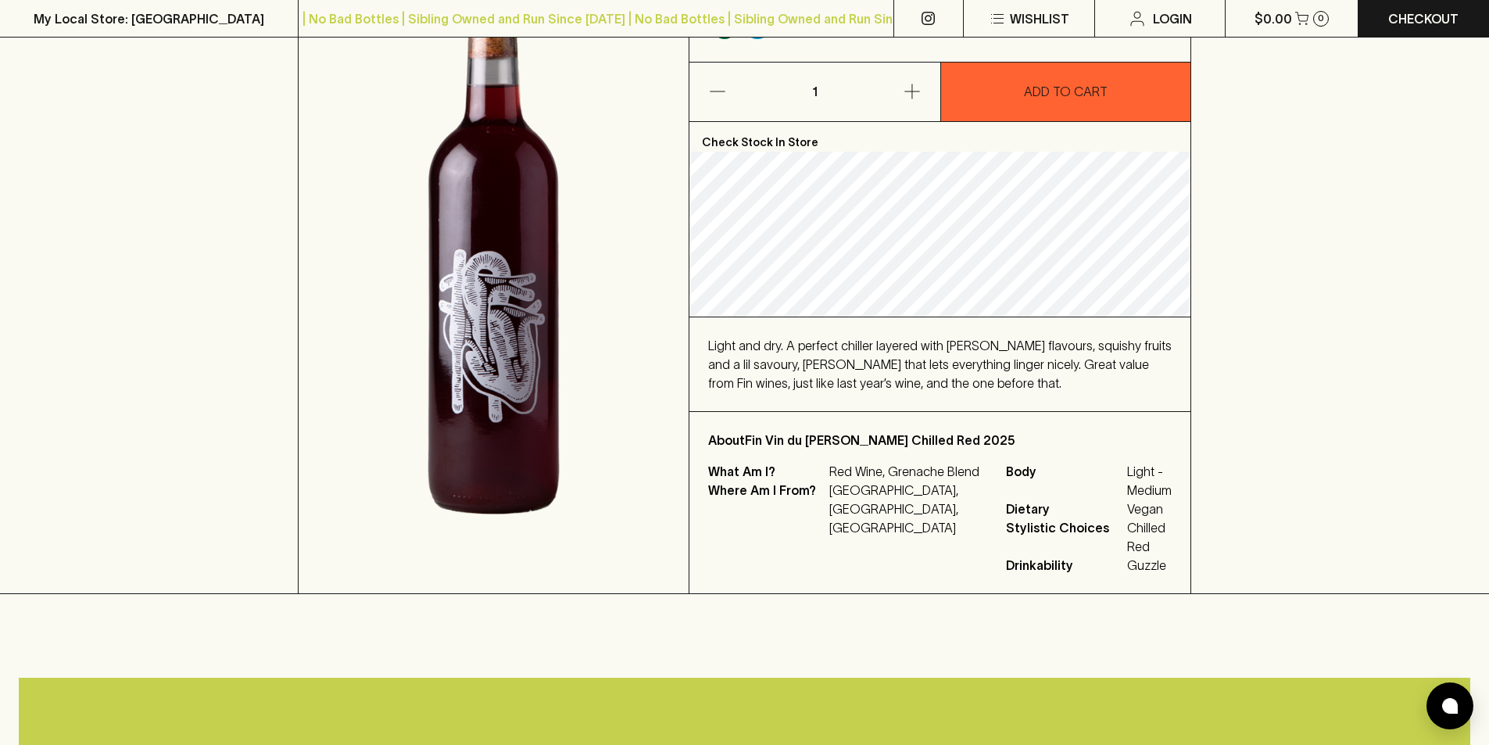
scroll to position [78, 0]
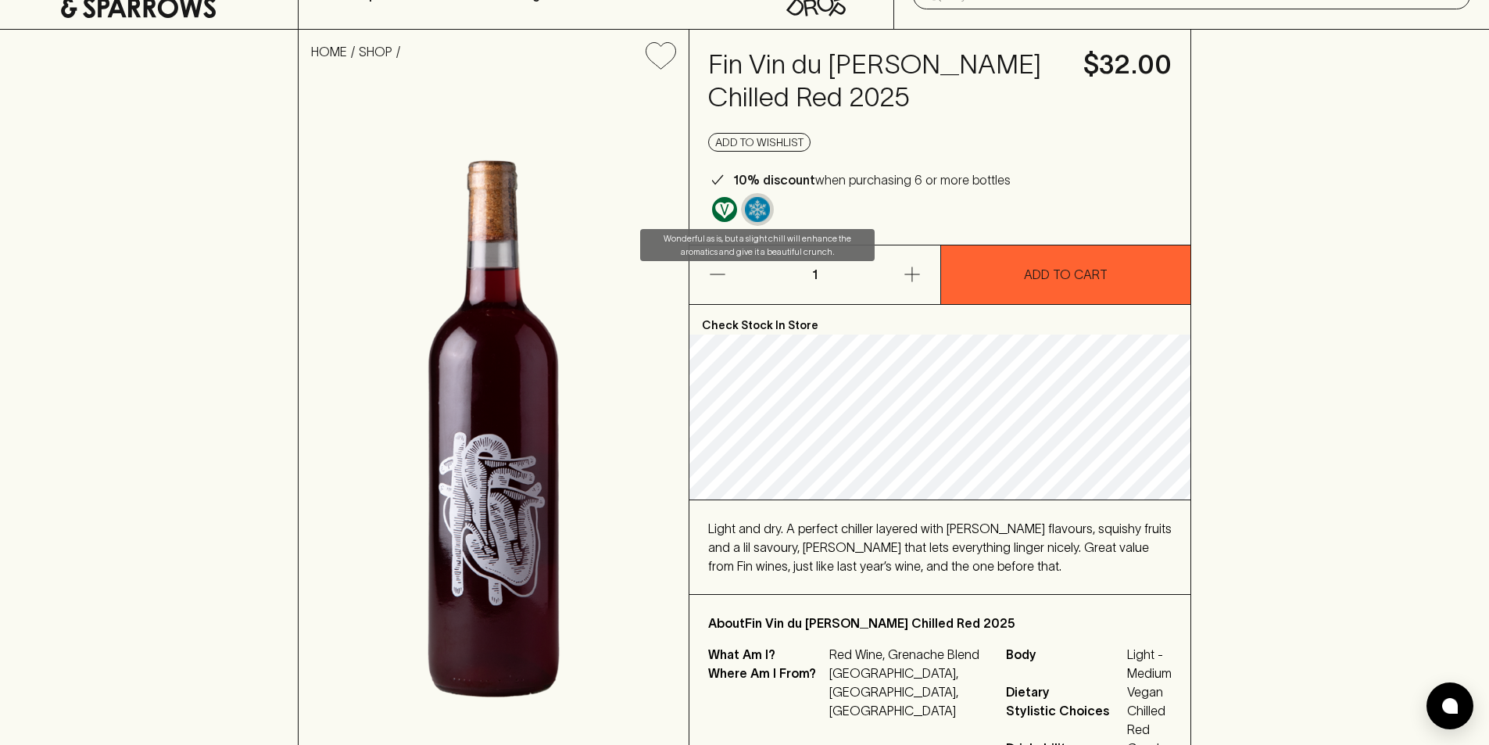
click at [762, 211] on img "Wonderful as is, but a slight chill will enhance the aromatics and give it a be…" at bounding box center [757, 209] width 25 height 25
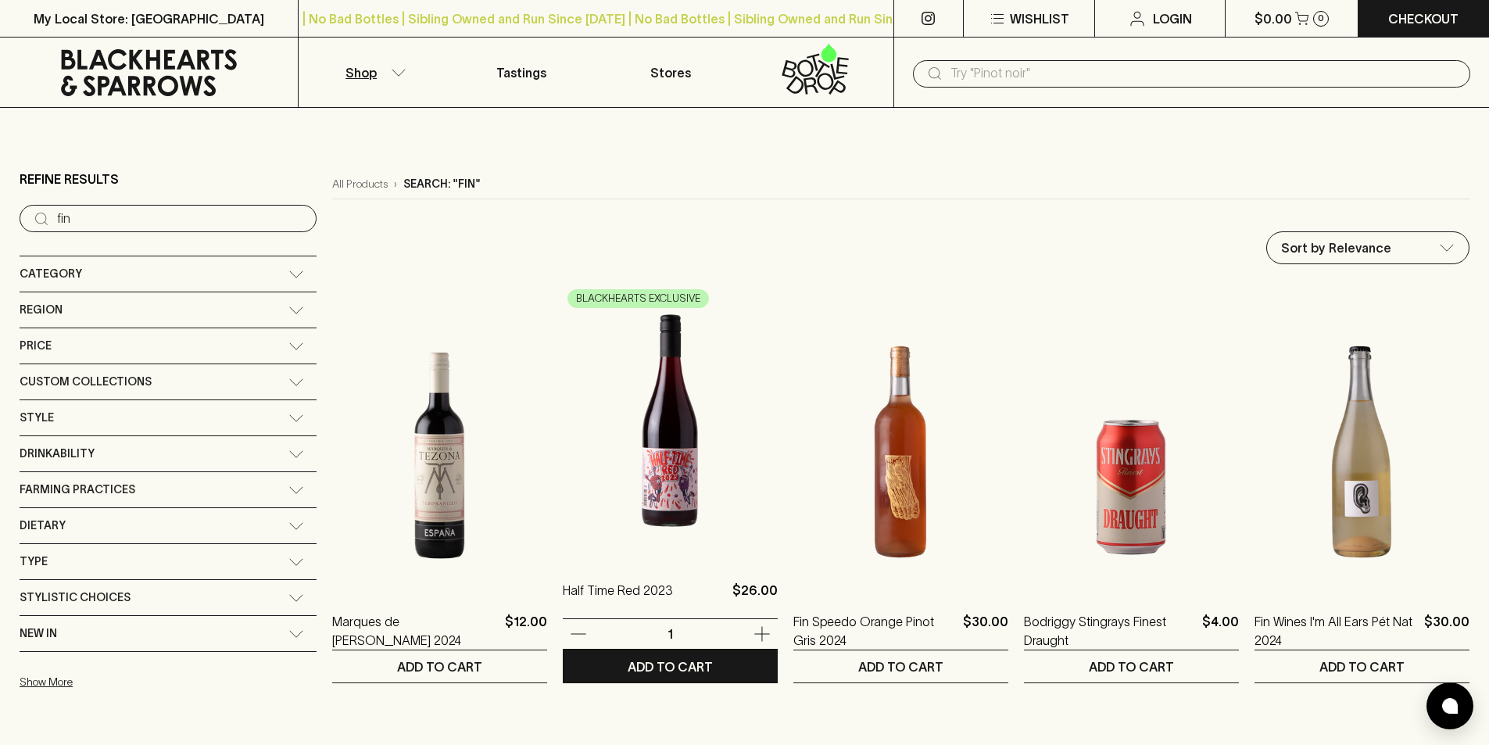
click at [622, 466] on img at bounding box center [670, 420] width 215 height 273
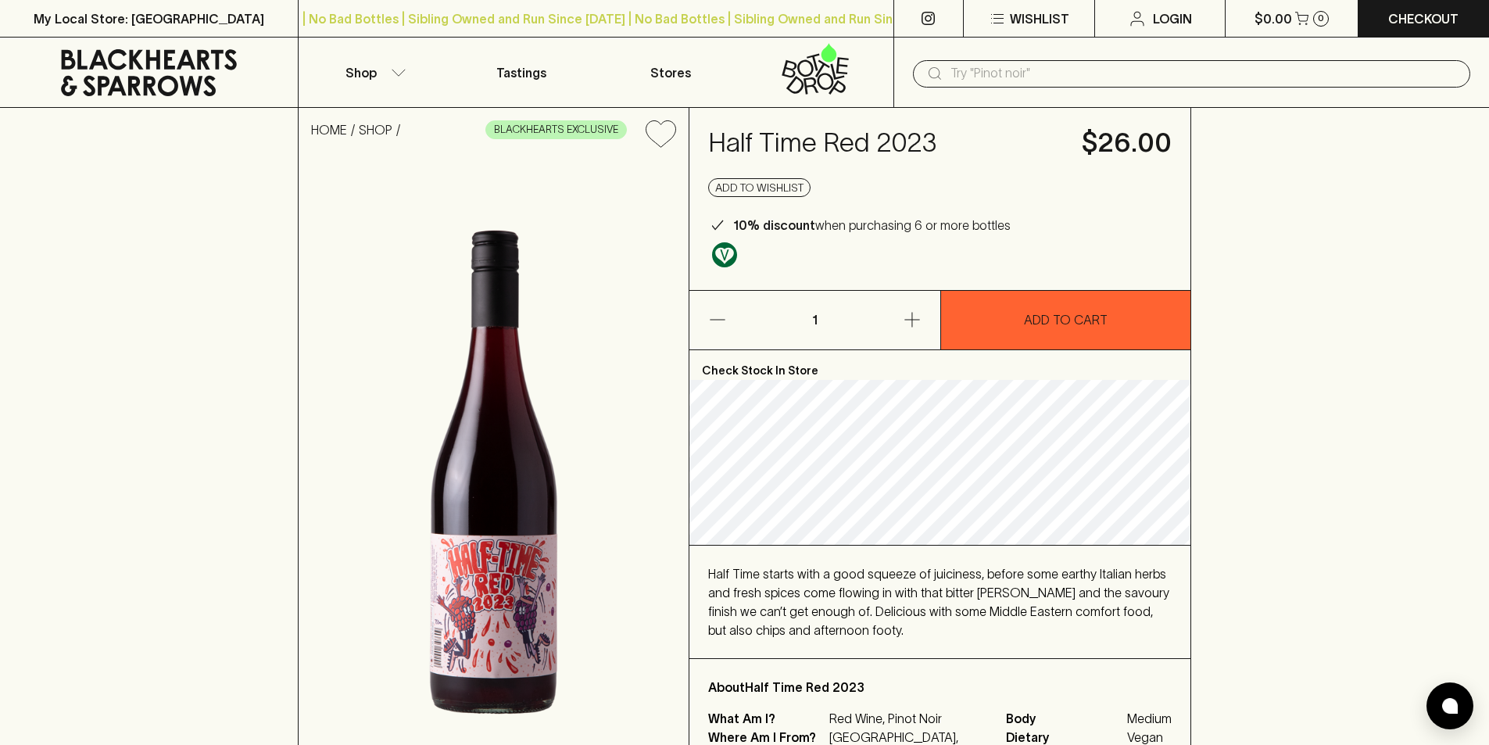
click at [997, 70] on input "text" at bounding box center [1203, 73] width 507 height 25
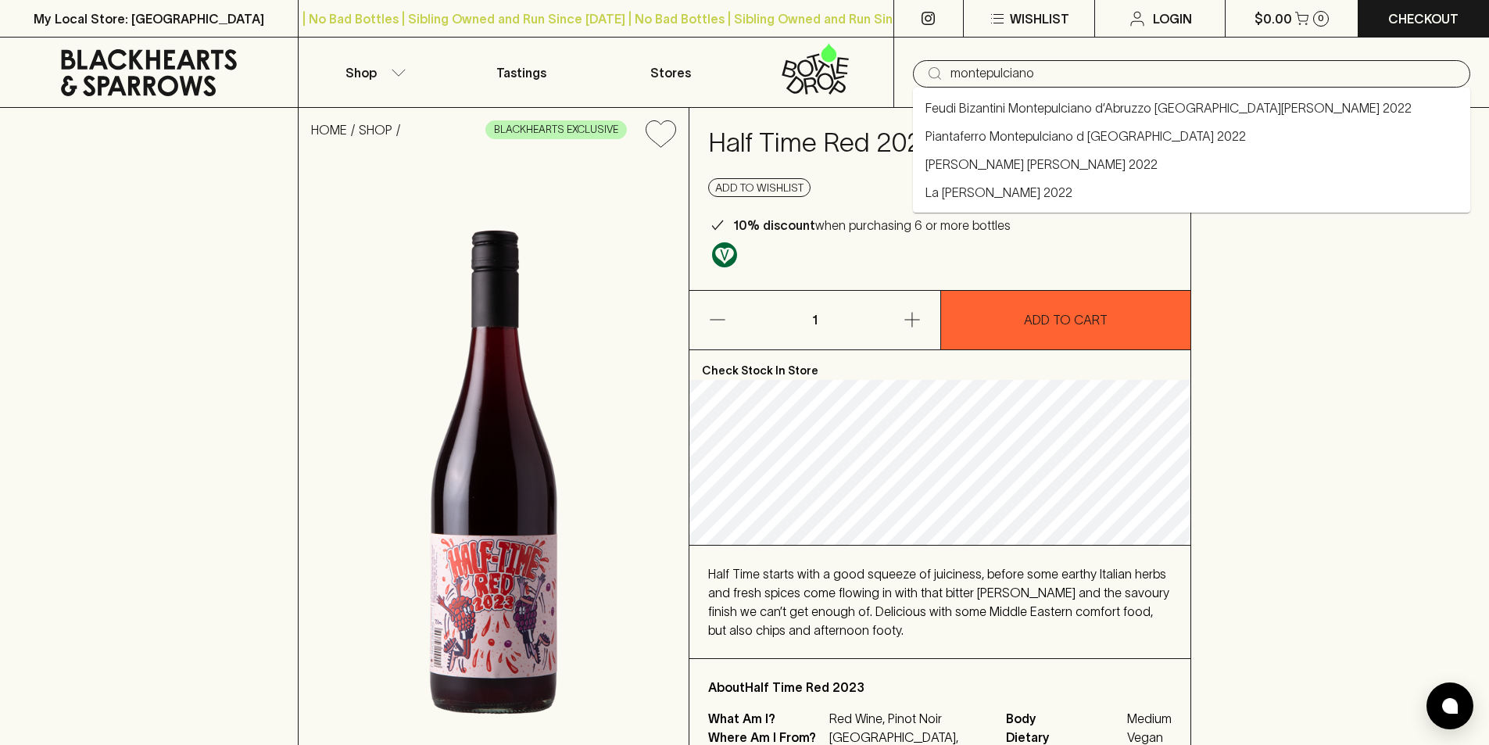
type input "montepulciano"
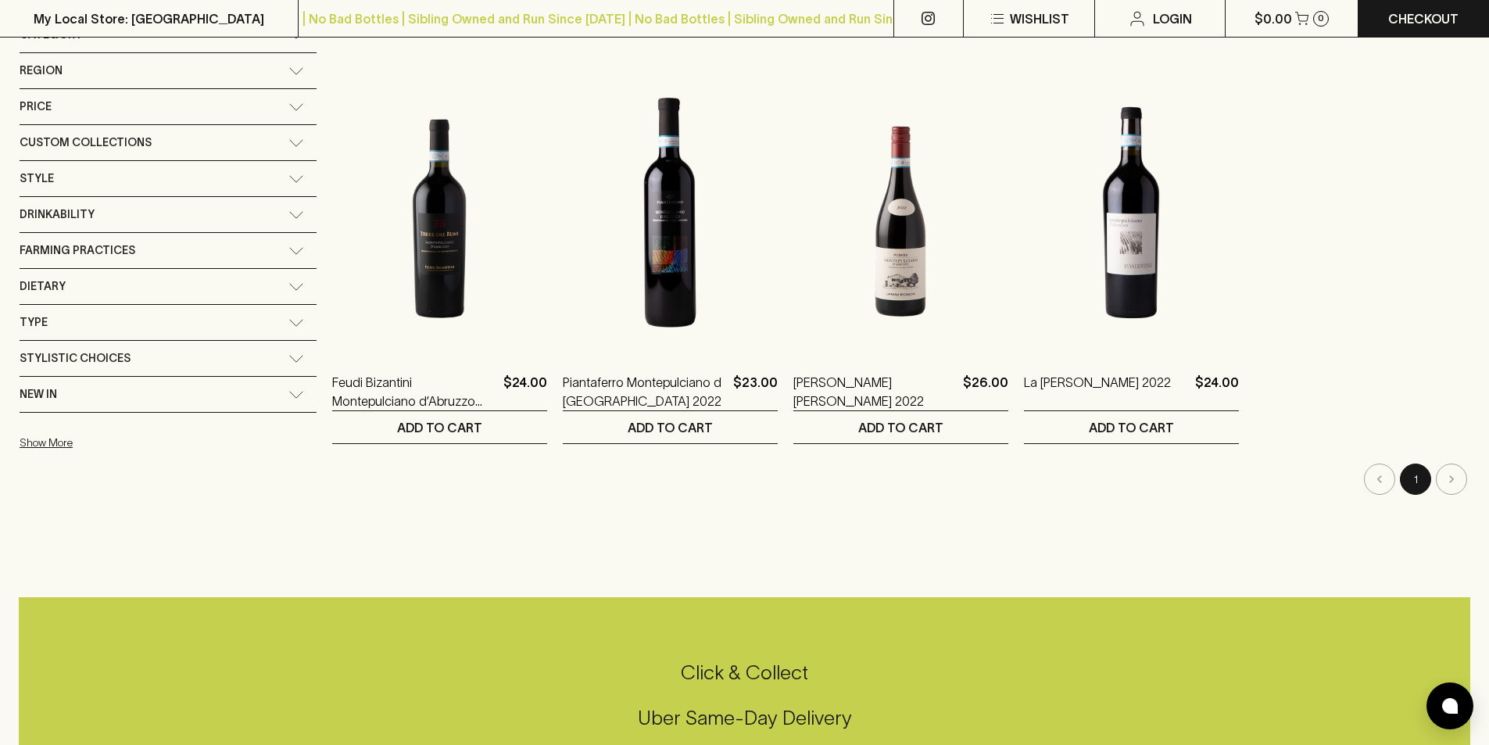
scroll to position [78, 0]
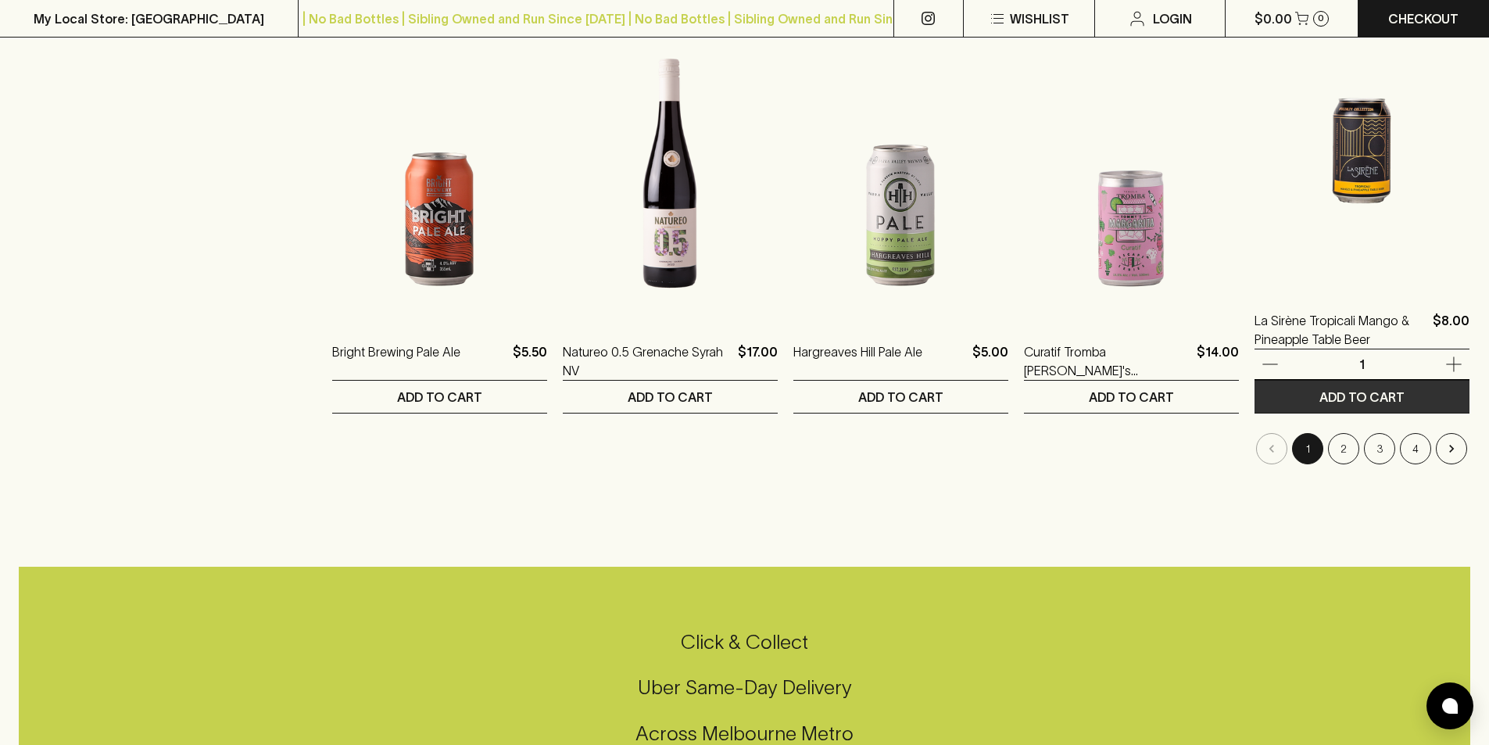
scroll to position [1563, 0]
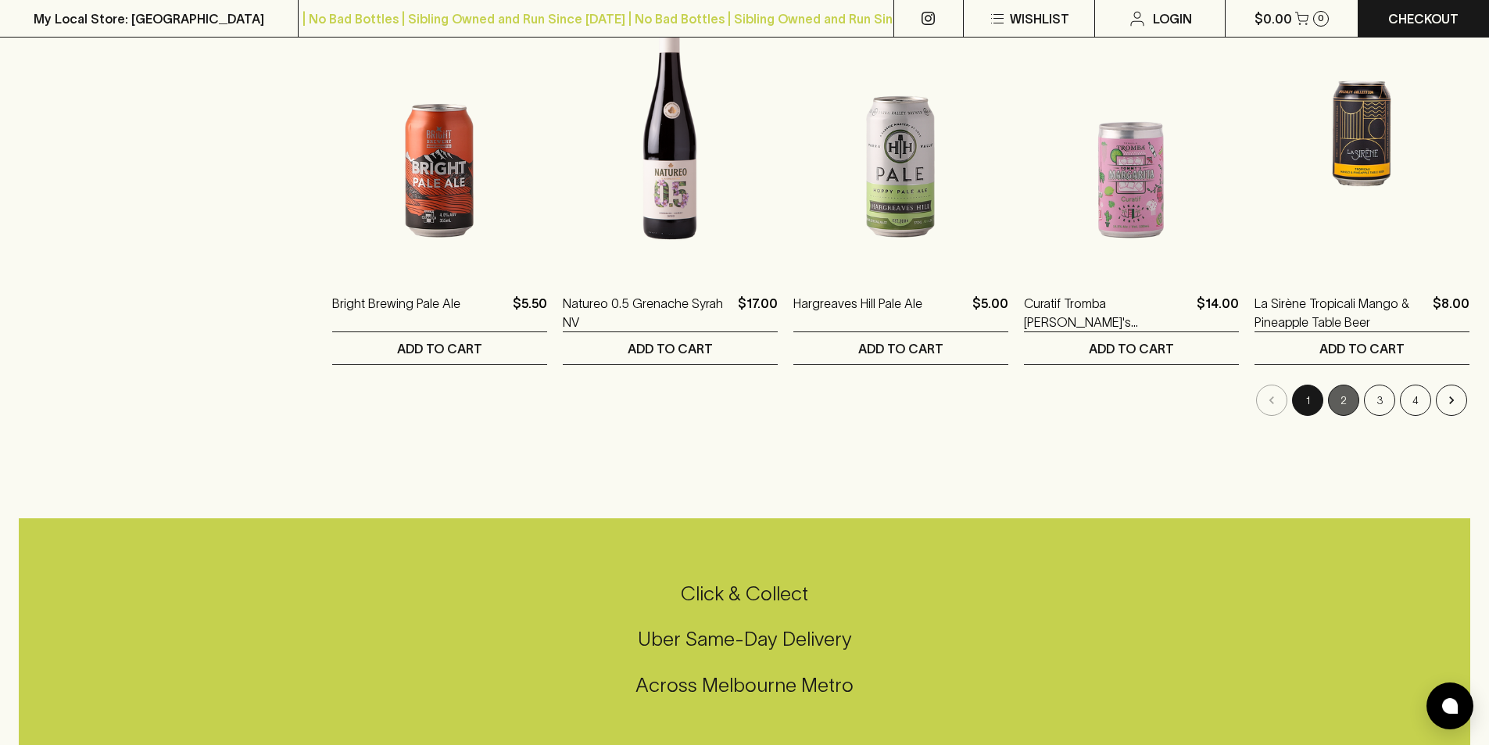
click at [1349, 402] on button "2" at bounding box center [1343, 399] width 31 height 31
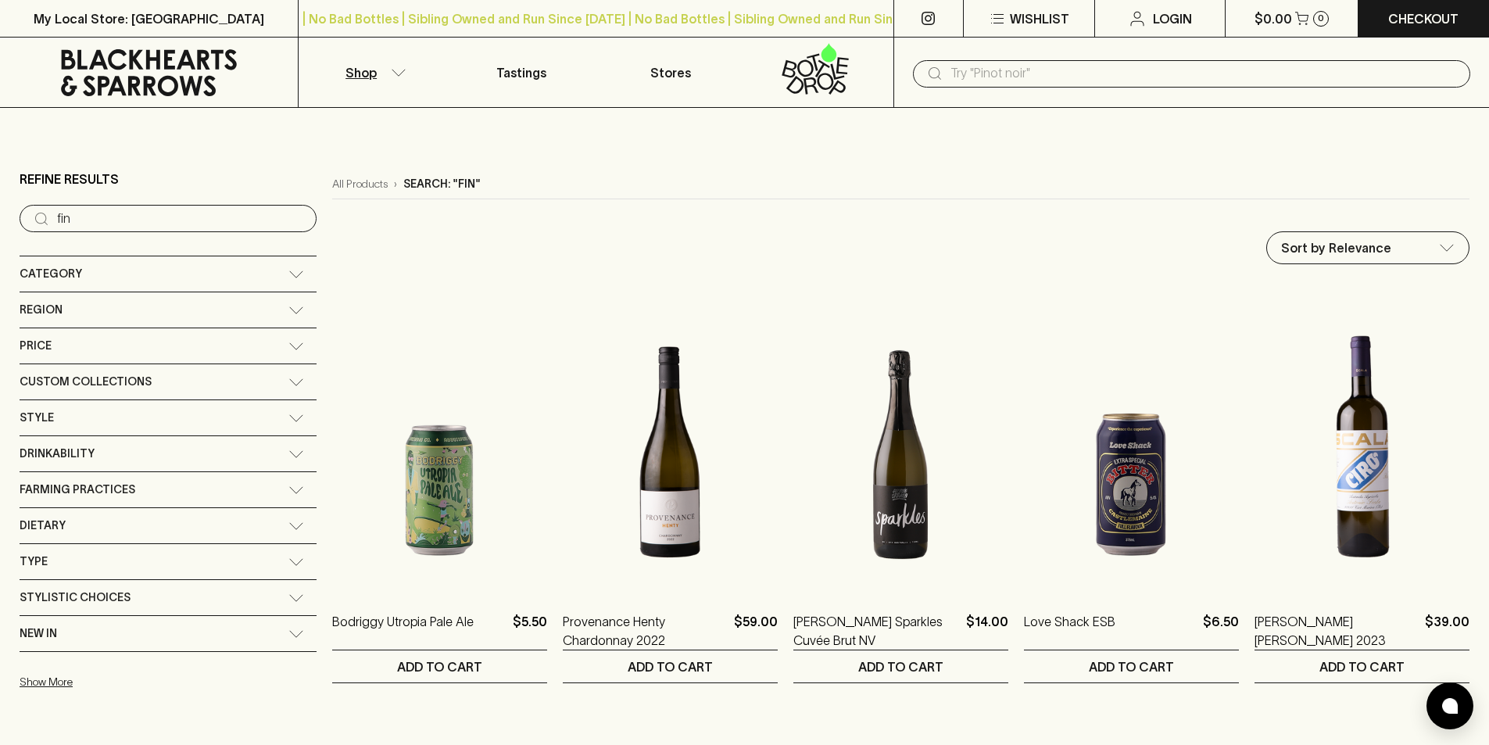
scroll to position [313, 0]
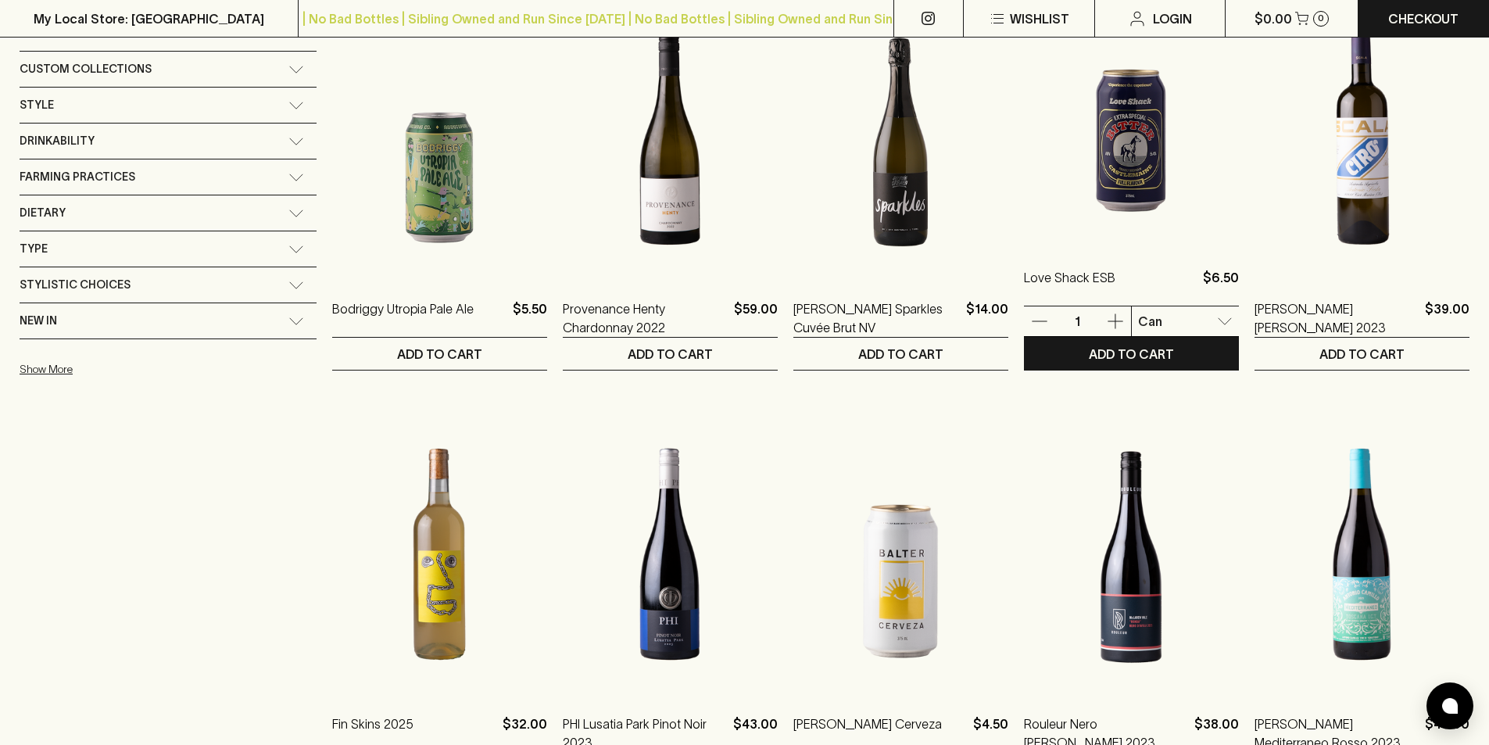
click at [1106, 202] on img at bounding box center [1131, 107] width 215 height 273
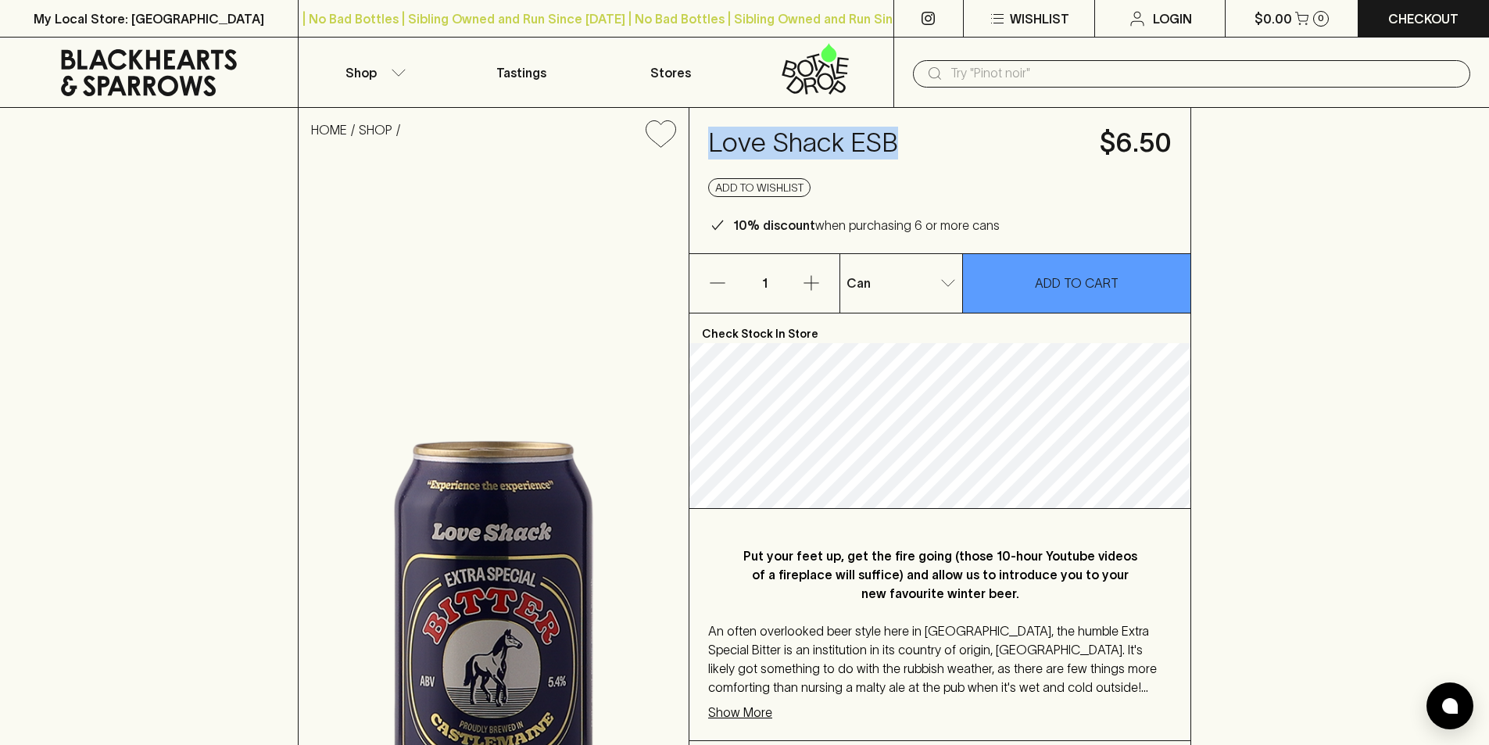
drag, startPoint x: 894, startPoint y: 146, endPoint x: 704, endPoint y: 133, distance: 190.4
click at [701, 130] on div "Love Shack ESB $6.50 Add to wishlist 10% discount when purchasing 6 or more cans" at bounding box center [939, 180] width 501 height 145
copy h4 "Love Shack ESB"
